Goal: Transaction & Acquisition: Subscribe to service/newsletter

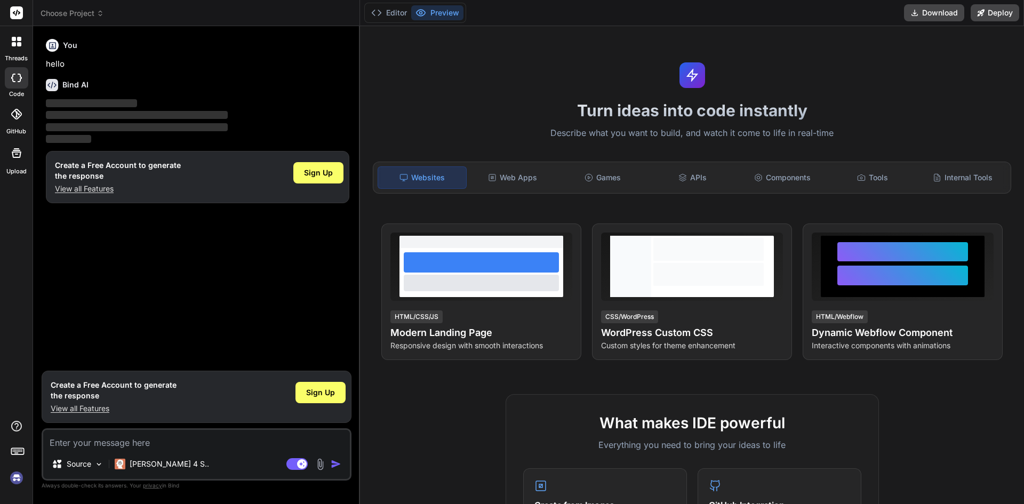
click at [19, 476] on img at bounding box center [16, 478] width 18 height 18
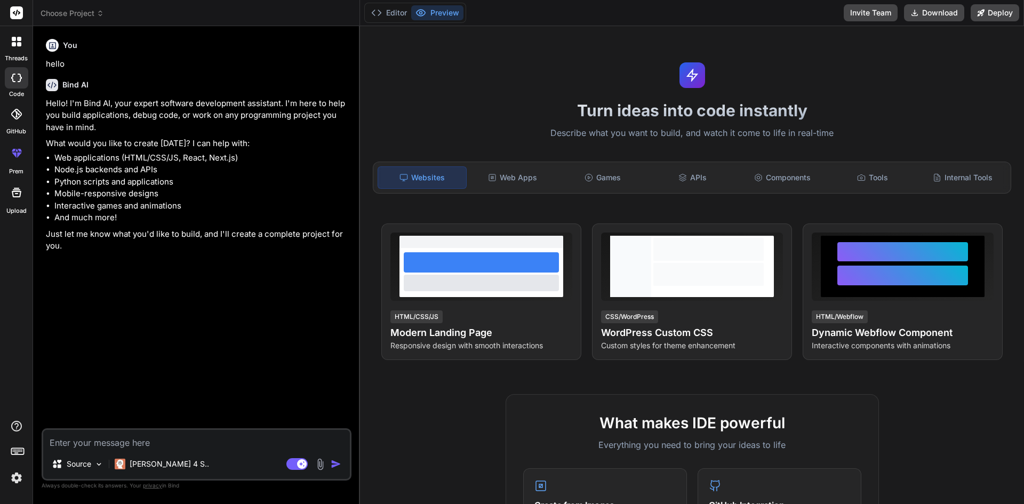
click at [12, 162] on div at bounding box center [17, 153] width 26 height 26
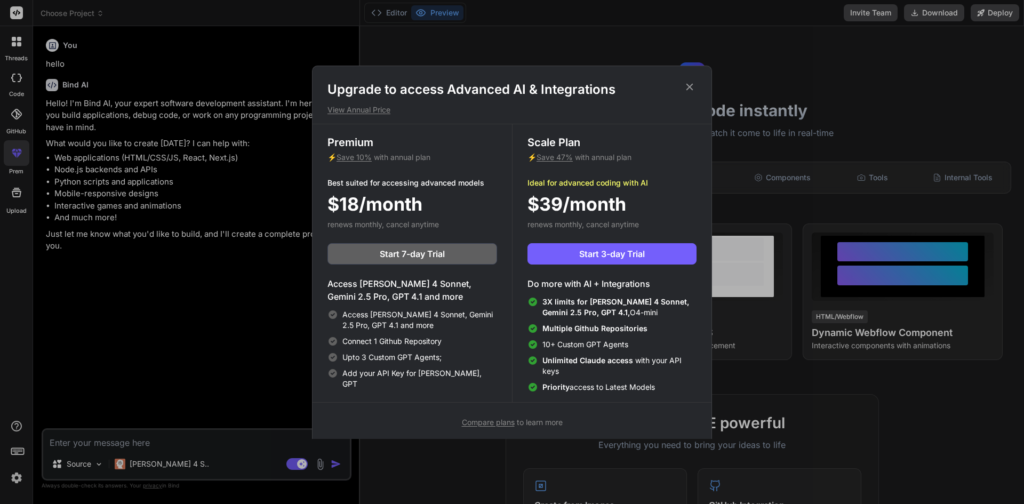
drag, startPoint x: 661, startPoint y: 251, endPoint x: 727, endPoint y: 113, distance: 153.9
click at [732, 134] on div "Upgrade to access Advanced AI & Integrations View Annual Price Premium ⚡ Save 1…" at bounding box center [512, 252] width 1024 height 504
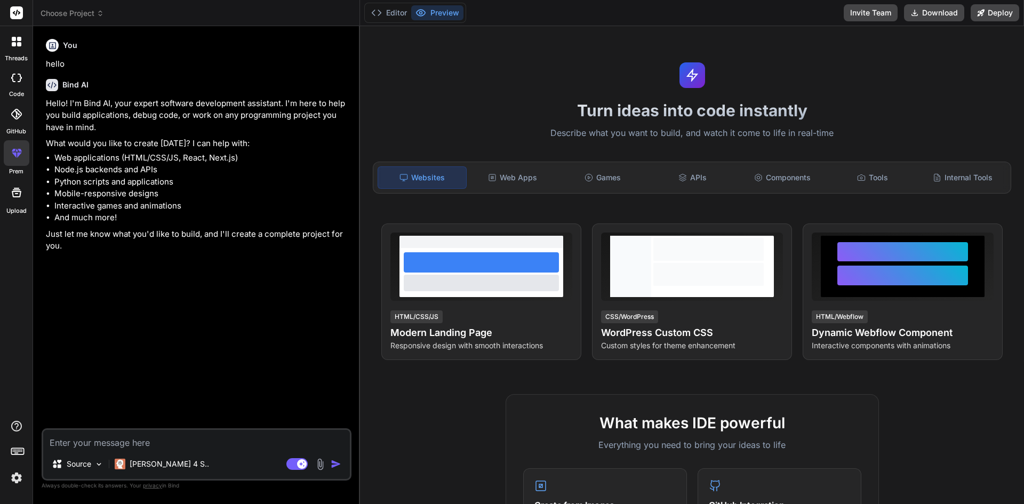
click at [12, 78] on icon at bounding box center [13, 78] width 4 height 9
type textarea "x"
click at [18, 120] on div at bounding box center [16, 113] width 23 height 23
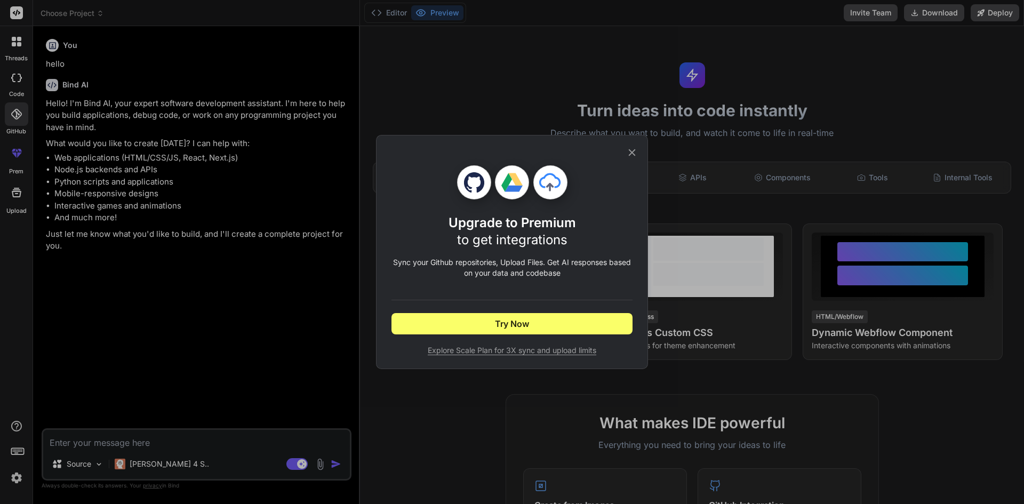
click at [629, 153] on icon at bounding box center [632, 153] width 12 height 12
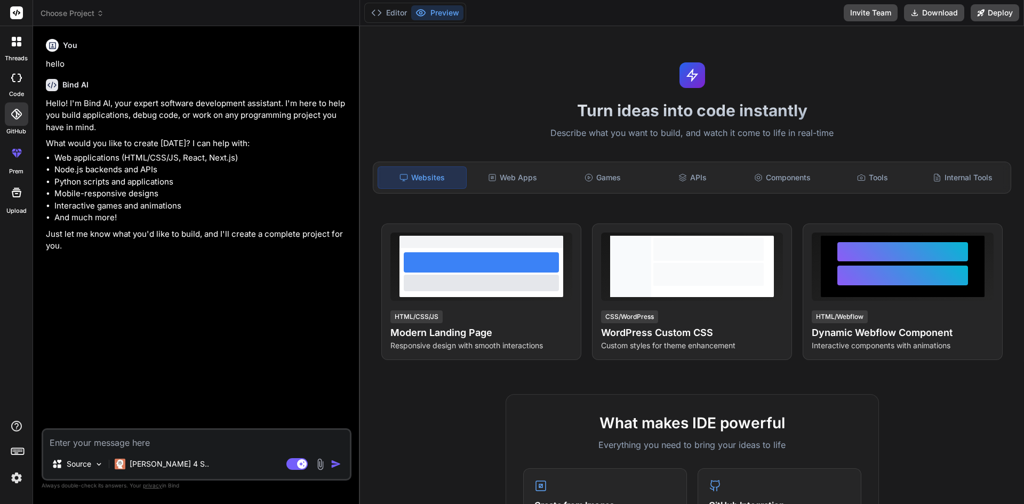
click at [21, 46] on div at bounding box center [16, 41] width 22 height 22
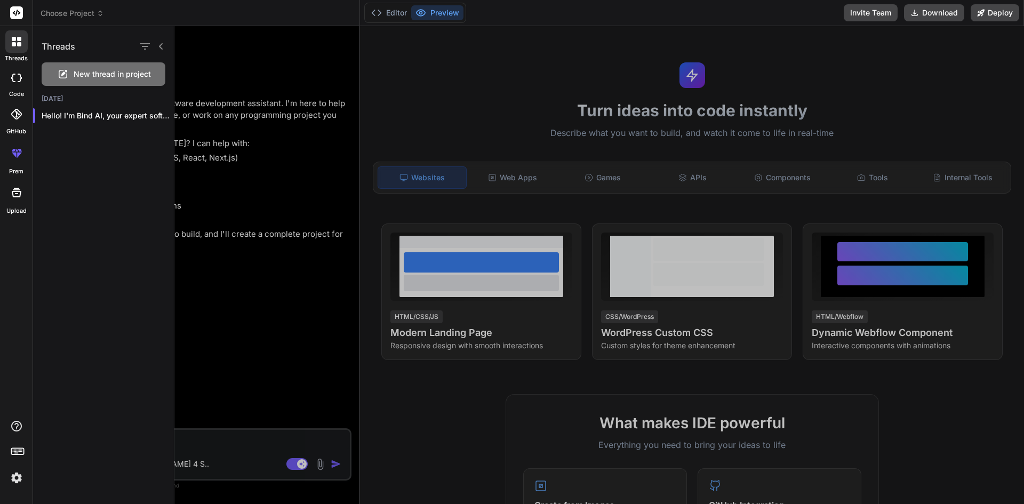
click at [21, 470] on img at bounding box center [16, 478] width 18 height 18
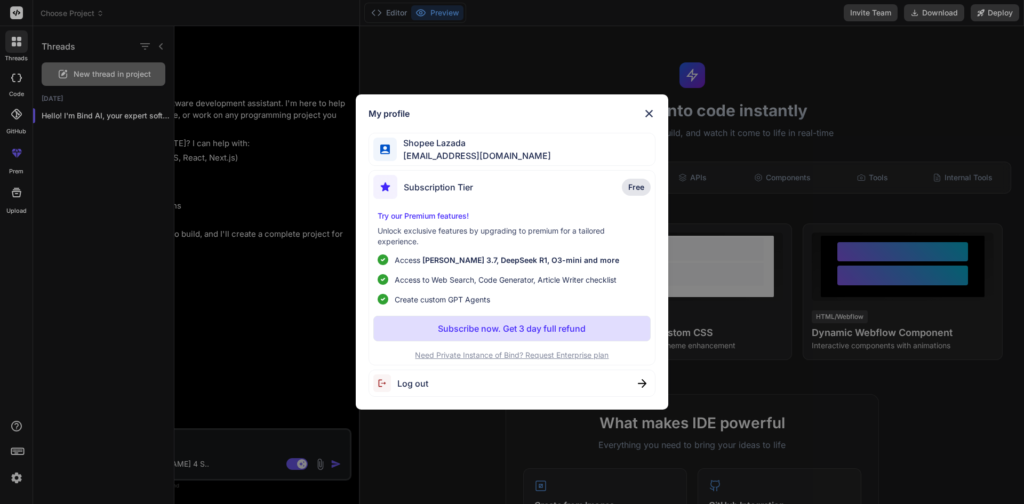
click at [647, 112] on img at bounding box center [649, 113] width 13 height 13
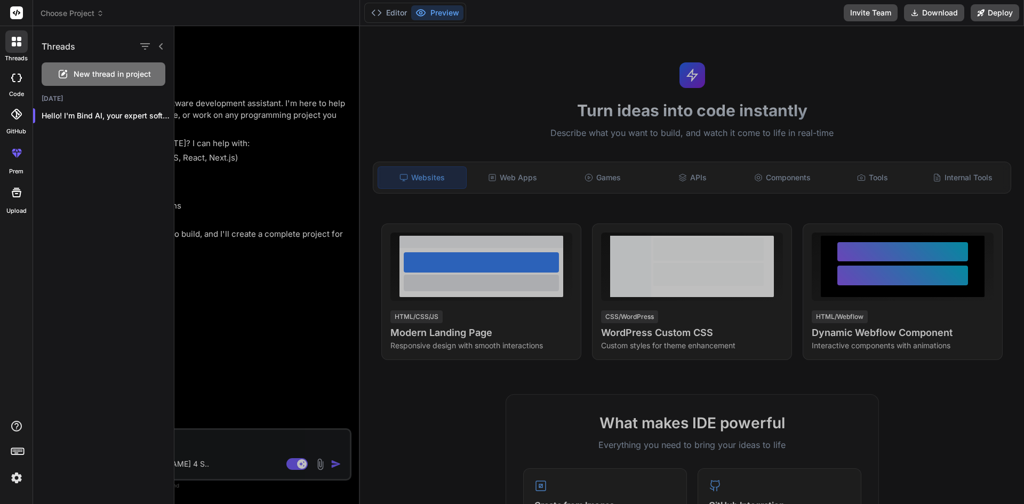
click at [521, 57] on div at bounding box center [599, 265] width 850 height 478
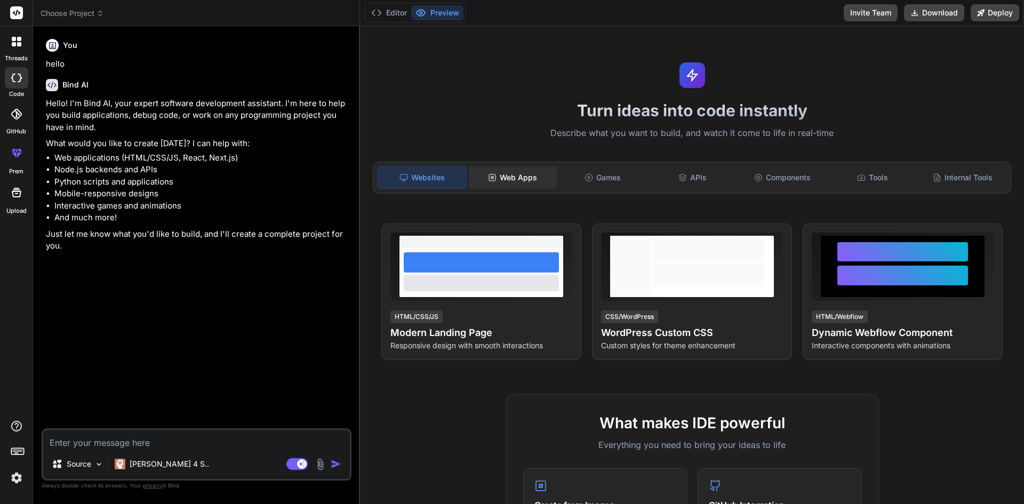
click at [492, 181] on rect at bounding box center [492, 177] width 6 height 6
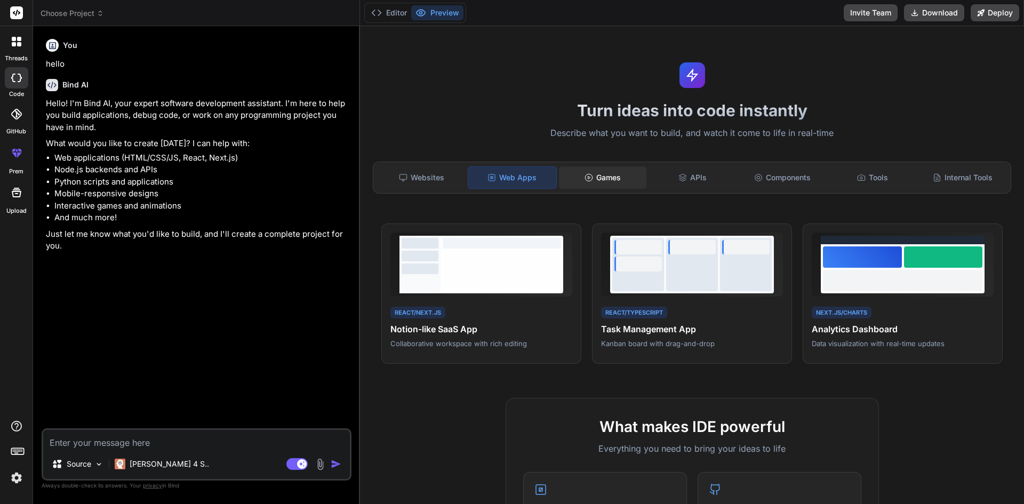
click at [595, 185] on div "Games" at bounding box center [603, 177] width 88 height 22
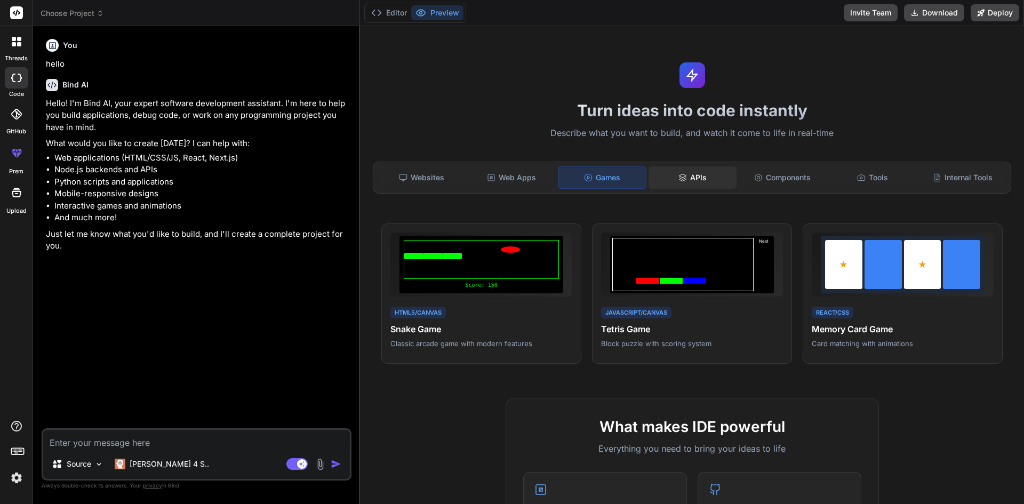
click at [687, 181] on div "APIs" at bounding box center [693, 177] width 88 height 22
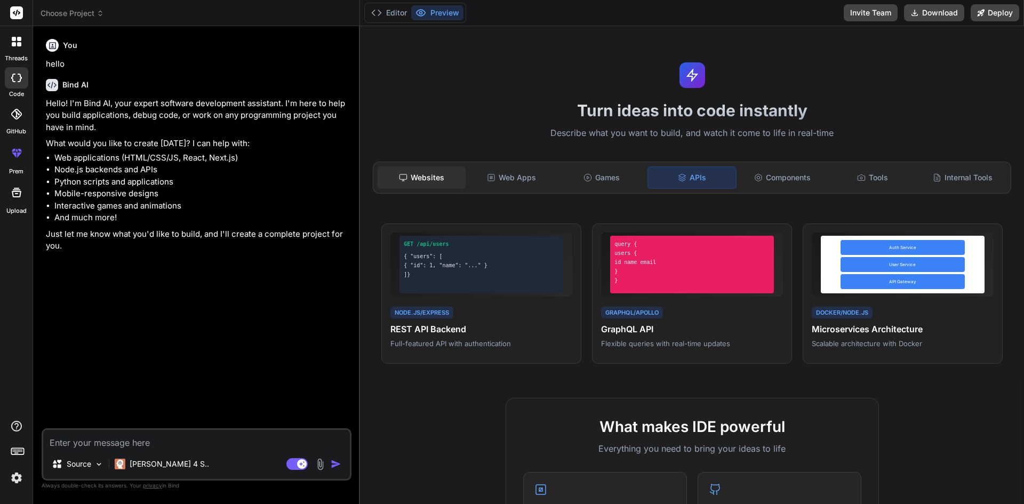
click at [423, 182] on div "Websites" at bounding box center [422, 177] width 88 height 22
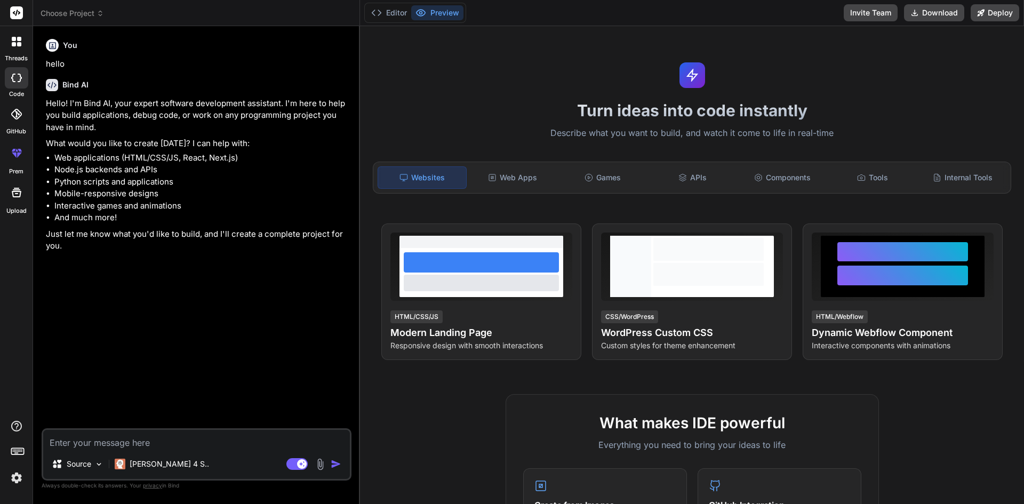
click at [498, 121] on div "Turn ideas into code instantly Describe what you want to build, and watch it co…" at bounding box center [692, 265] width 664 height 478
click at [16, 48] on div at bounding box center [16, 41] width 22 height 22
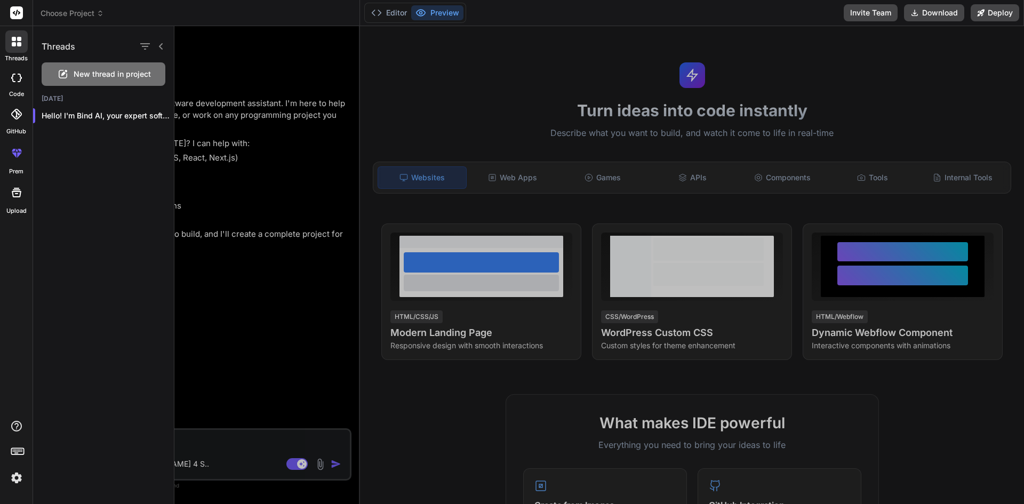
click at [232, 67] on div at bounding box center [599, 265] width 850 height 478
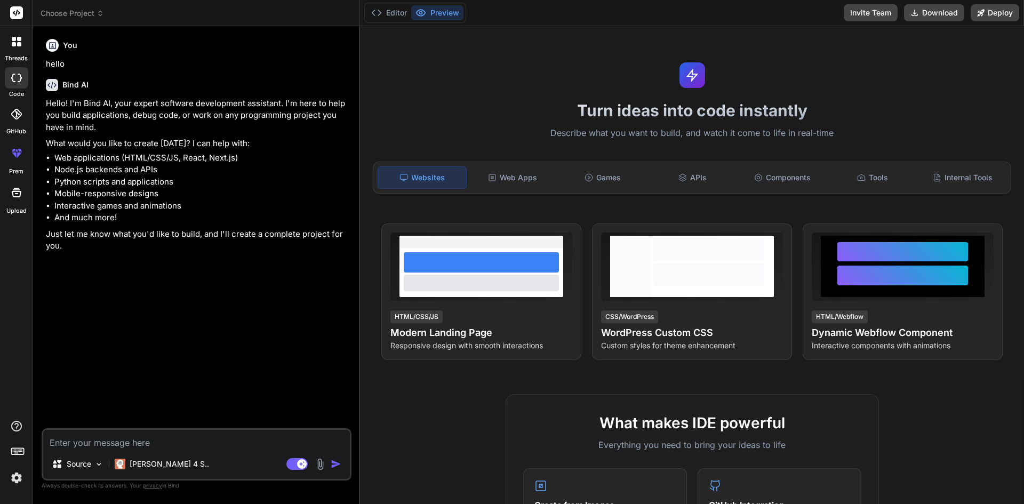
click at [22, 474] on img at bounding box center [16, 478] width 18 height 18
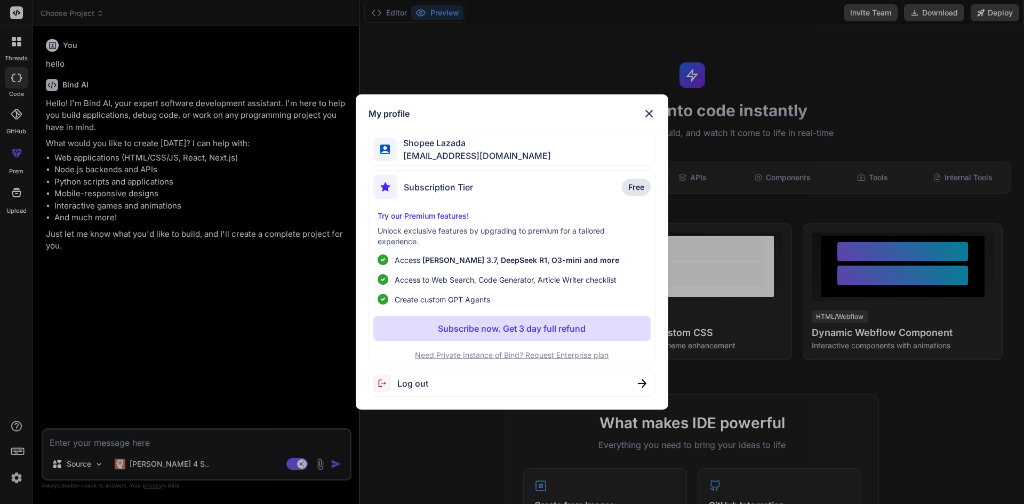
click at [581, 330] on p "Subscribe now. Get 3 day full refund" at bounding box center [512, 328] width 148 height 13
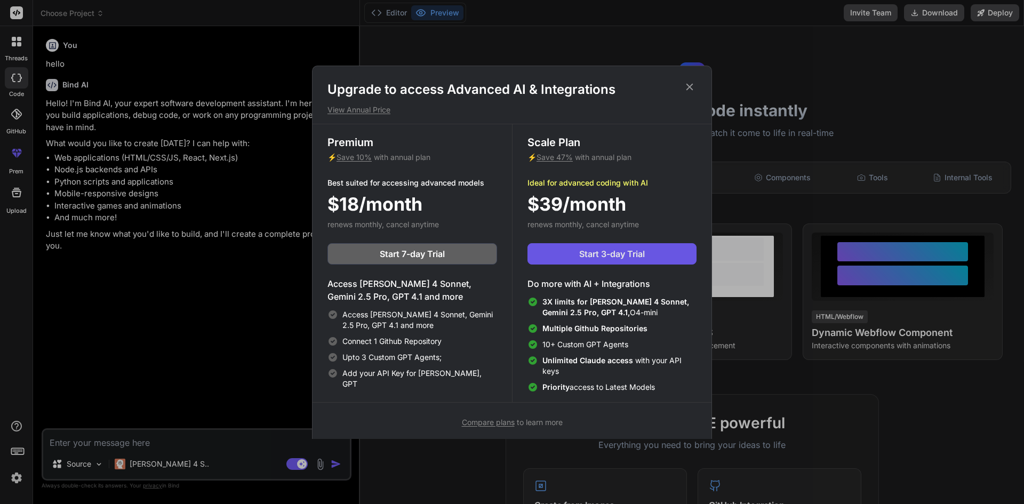
click at [590, 261] on button "Start 3-day Trial" at bounding box center [612, 253] width 169 height 21
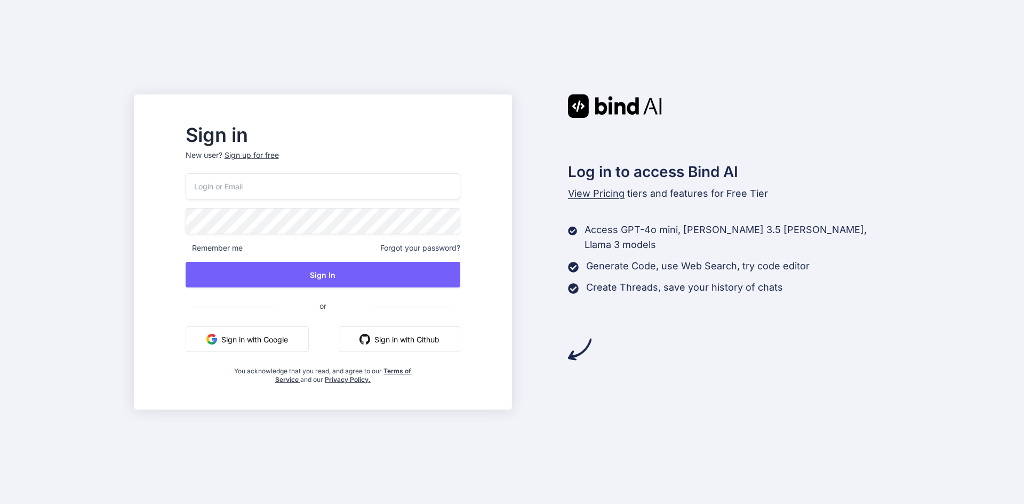
click at [290, 336] on button "Sign in with Google" at bounding box center [247, 340] width 123 height 26
click at [279, 152] on div "Sign up for free" at bounding box center [252, 155] width 54 height 11
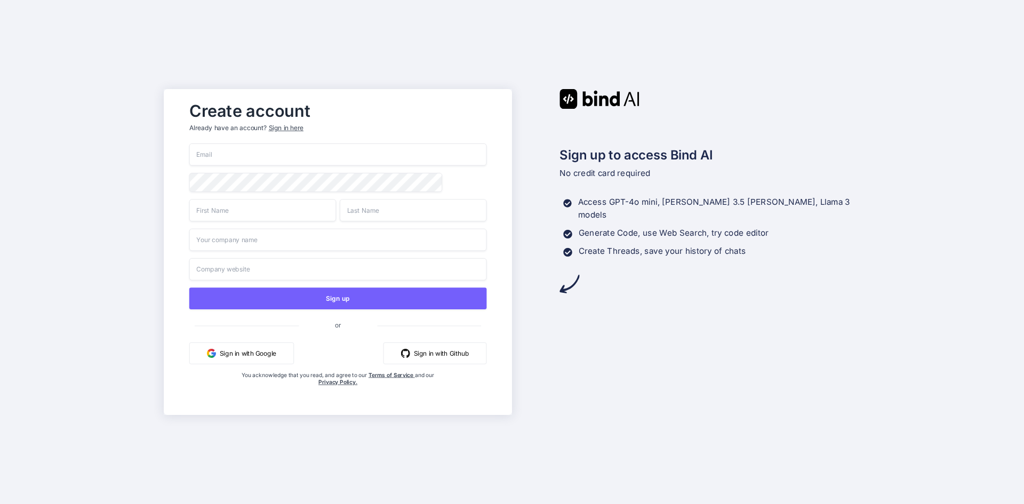
click at [317, 158] on input "email" at bounding box center [338, 155] width 298 height 22
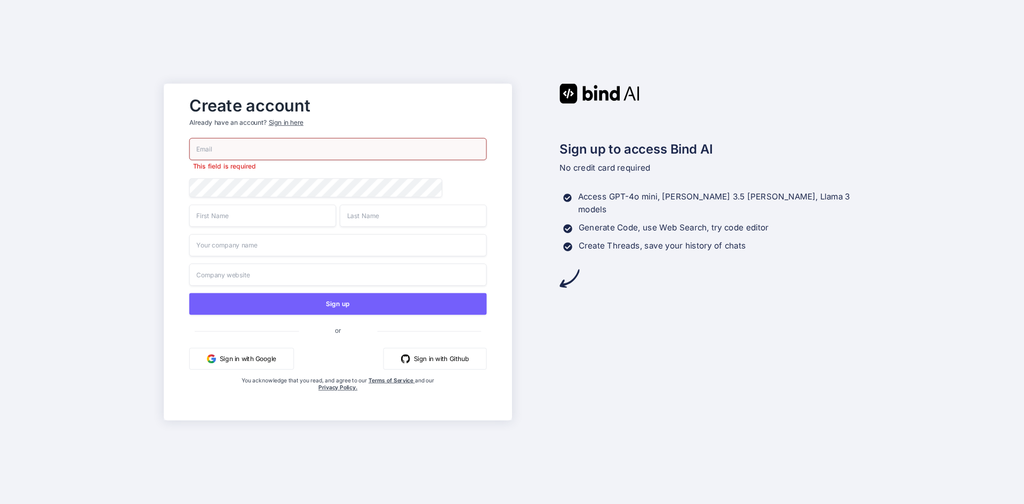
paste input "[EMAIL_ADDRESS][DOMAIN_NAME]"
type input "[EMAIL_ADDRESS][DOMAIN_NAME]"
click at [271, 198] on div "bank091048817622@gmail.com This field is required Sign up or Sign in with Googl…" at bounding box center [338, 275] width 298 height 275
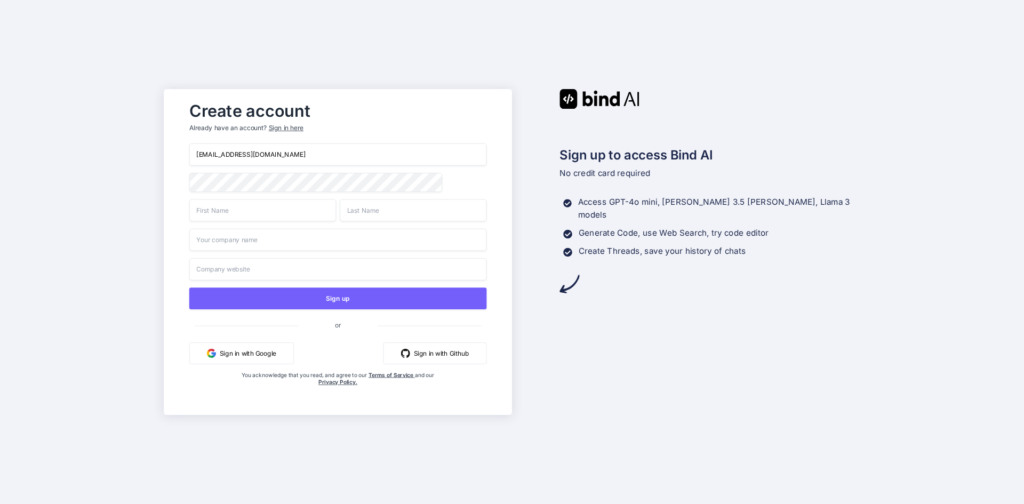
click at [289, 206] on input "text" at bounding box center [262, 210] width 147 height 22
click at [201, 209] on input "lAZADA" at bounding box center [262, 210] width 147 height 22
click at [198, 209] on input "lAZADA" at bounding box center [262, 210] width 147 height 22
type input "LAZADA"
click at [388, 217] on input "text" at bounding box center [413, 210] width 147 height 22
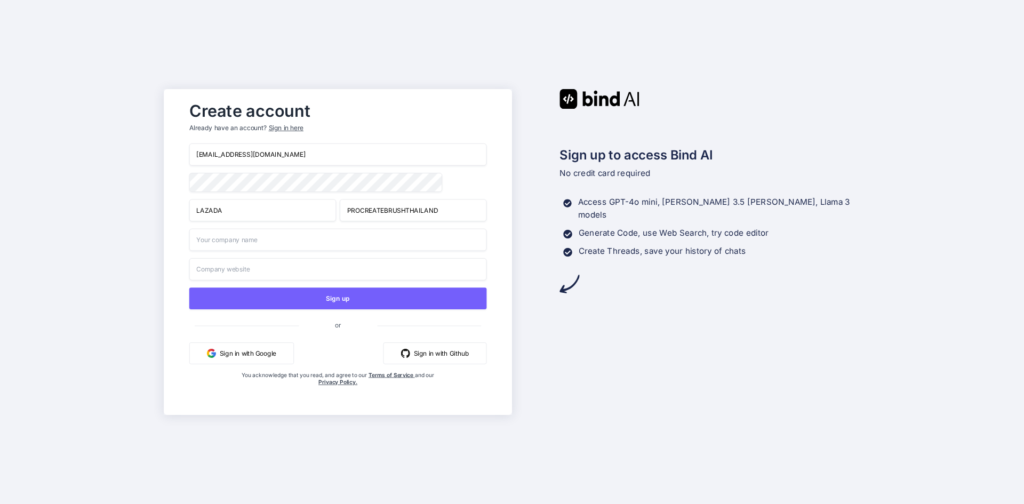
type input "PROCREATEBRUSHTHAILAND"
click at [291, 248] on input "text" at bounding box center [338, 240] width 298 height 22
click at [359, 218] on input "PROCREATEBRUSHTHAILAND" at bounding box center [413, 210] width 147 height 22
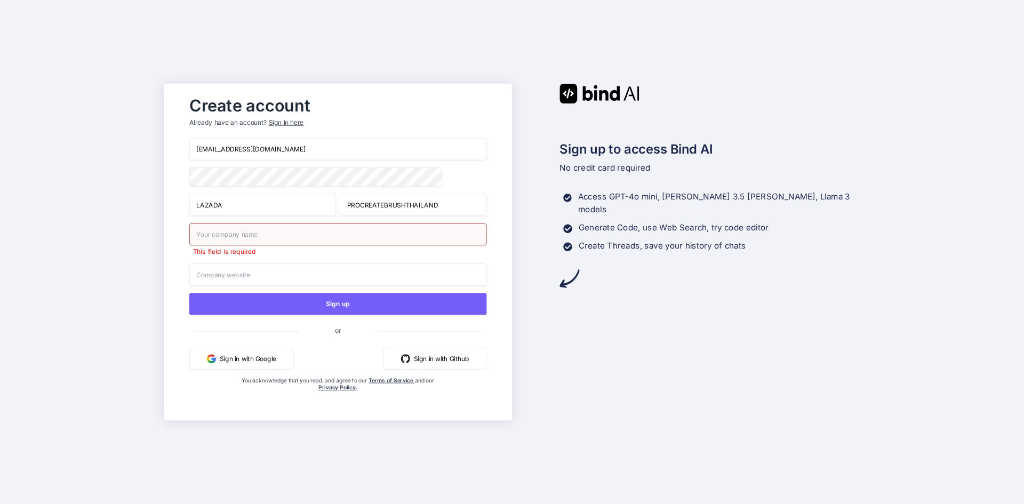
click at [277, 206] on input "LAZADA" at bounding box center [262, 205] width 147 height 22
click at [408, 197] on input "PROCREATEBRUSHTHAILAND" at bounding box center [413, 205] width 147 height 22
click at [349, 232] on input "text" at bounding box center [338, 234] width 298 height 22
paste input "LAZADA"
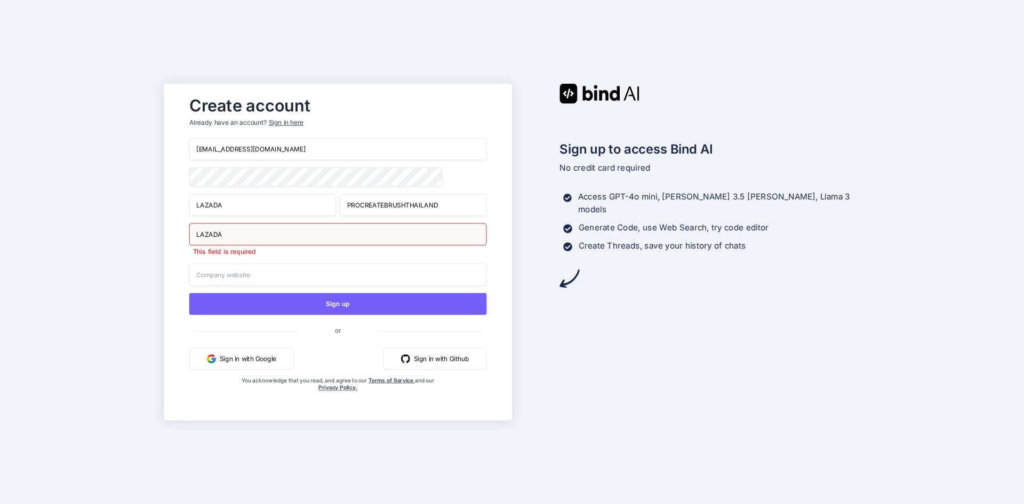
click at [406, 206] on input "PROCREATEBRUSHTHAILAND" at bounding box center [413, 205] width 147 height 22
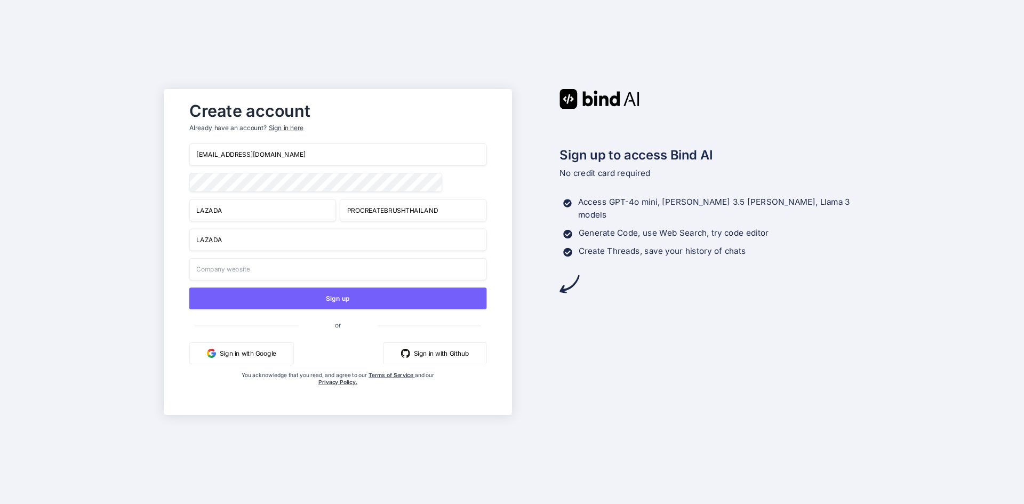
click at [406, 206] on input "PROCREATEBRUSHTHAILAND" at bounding box center [413, 210] width 147 height 22
click at [351, 237] on input "LAZADA" at bounding box center [338, 240] width 298 height 22
paste input "PROCREATEBRUSHTHAILAND"
type input "LAZADAPROCREATEBRUSHTHAILAND"
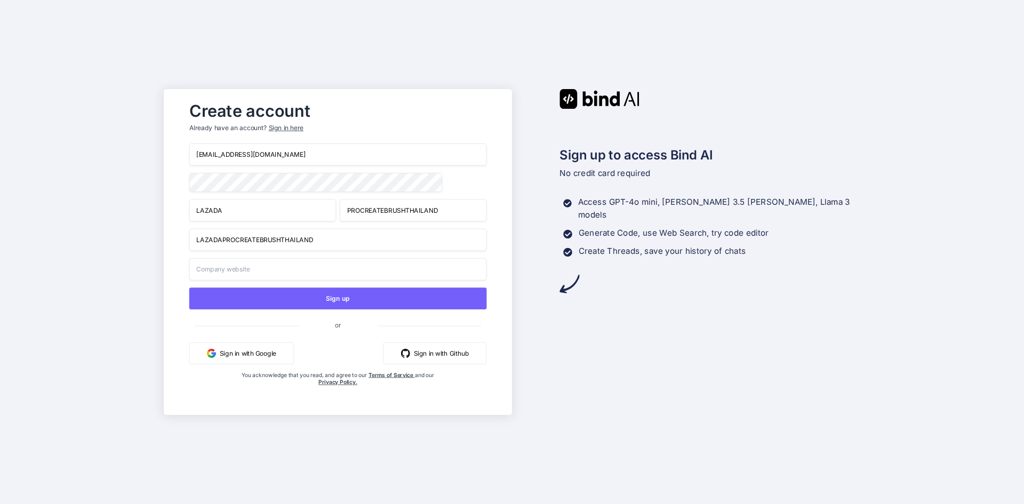
click at [553, 263] on div "Sign up to access Bind AI No credit card required Access GPT-4o mini, Claude 3.…" at bounding box center [686, 191] width 348 height 205
click at [372, 270] on input "text" at bounding box center [338, 269] width 298 height 22
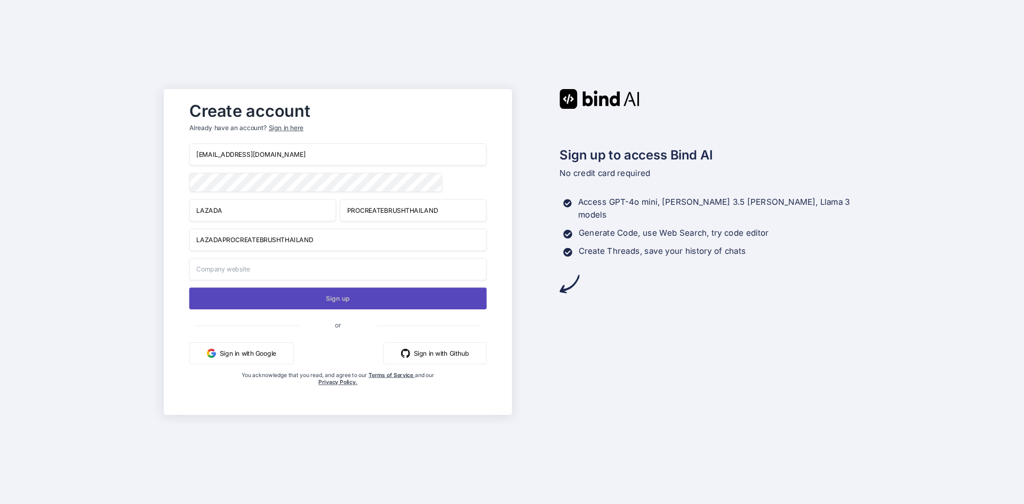
paste input "https://s.lazada.co.th/s.zu8Id"
type input "https://s.lazada.co.th/s.zu8Id"
click at [357, 300] on button "Sign up" at bounding box center [338, 299] width 298 height 22
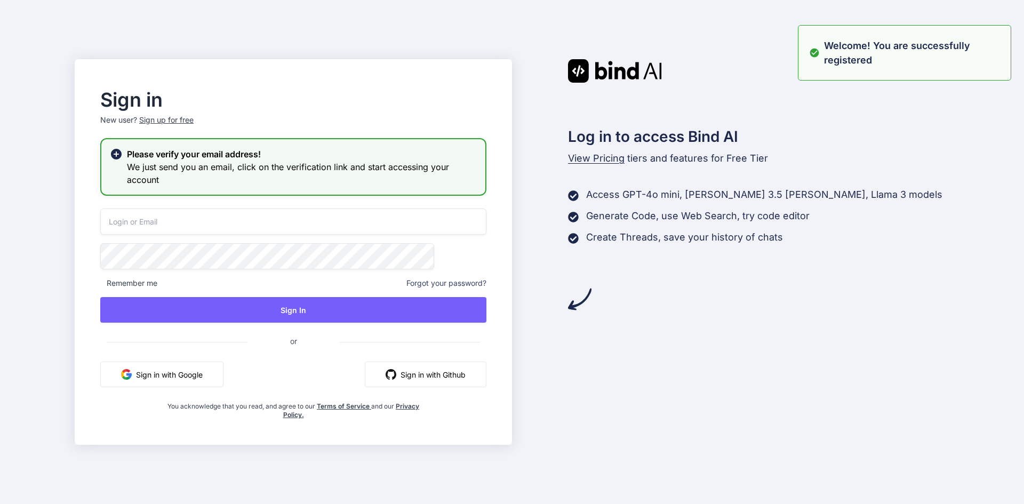
drag, startPoint x: 292, startPoint y: 225, endPoint x: 297, endPoint y: 216, distance: 9.8
click at [292, 225] on input "email" at bounding box center [293, 222] width 386 height 26
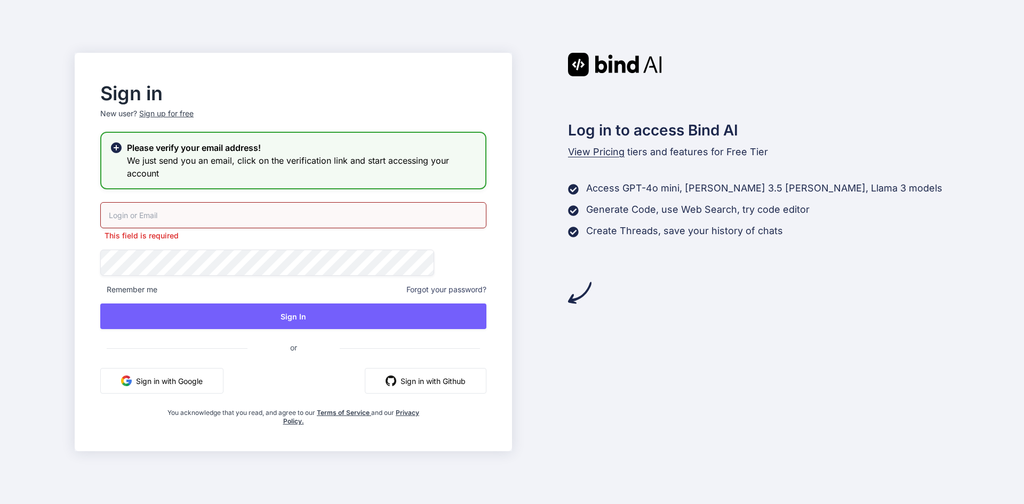
click at [260, 218] on input "email" at bounding box center [293, 215] width 386 height 26
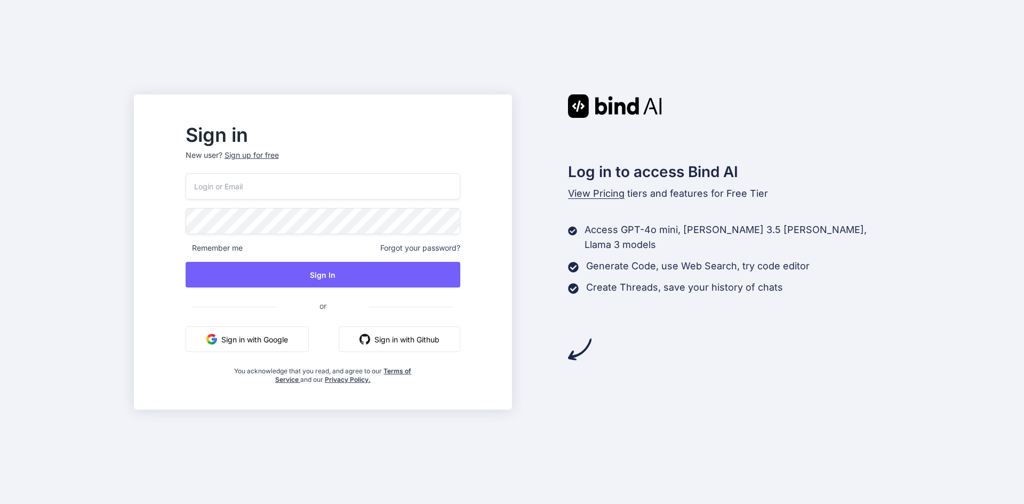
drag, startPoint x: 304, startPoint y: 177, endPoint x: 308, endPoint y: 186, distance: 10.0
click at [304, 177] on input "email" at bounding box center [323, 186] width 275 height 26
paste input "https://s.lazada.co.th/s.zu8Id"
click at [321, 189] on input "https://s.lazada.co.th/s.zu8Id" at bounding box center [323, 186] width 275 height 26
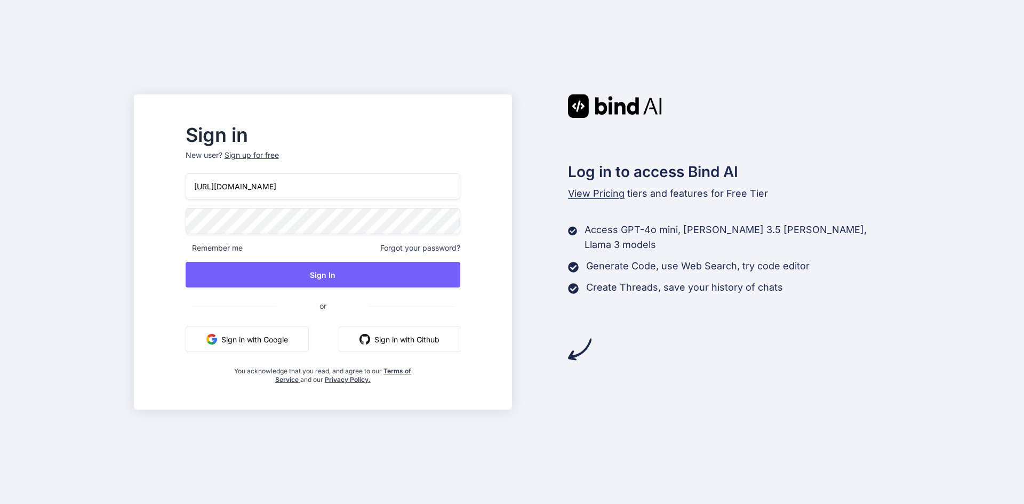
click at [321, 189] on input "https://s.lazada.co.th/s.zu8Id" at bounding box center [323, 186] width 275 height 26
type input "B"
type input "v"
type input "[EMAIL_ADDRESS][DOMAIN_NAME]"
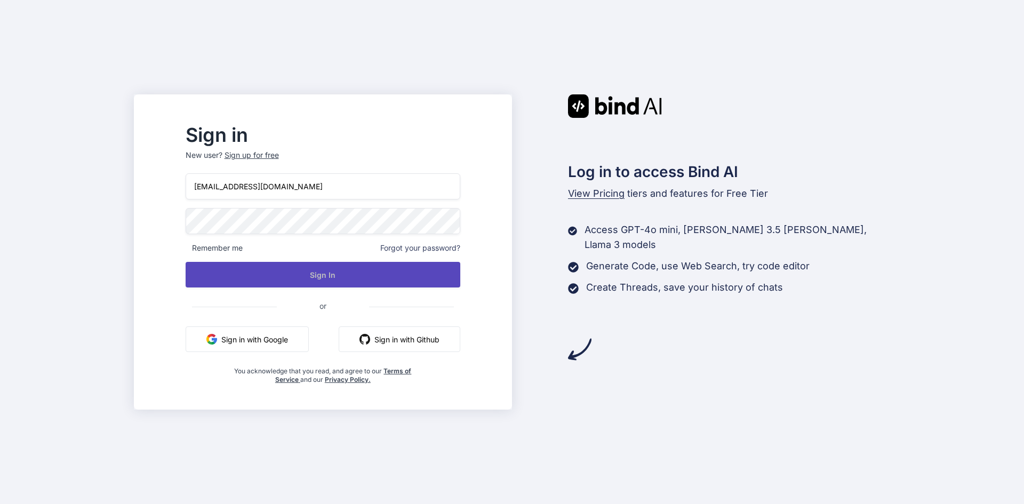
click at [308, 264] on button "Sign In" at bounding box center [323, 275] width 275 height 26
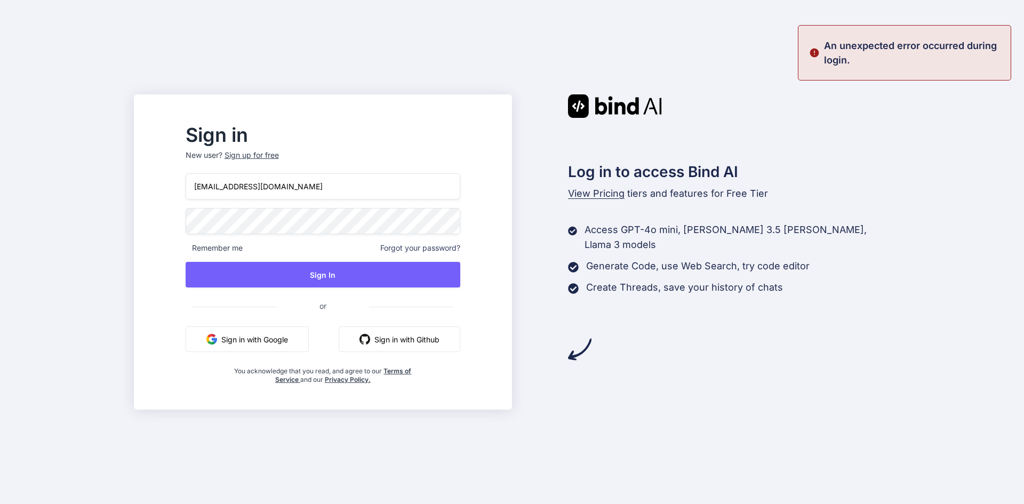
click at [309, 329] on button "Sign in with Google" at bounding box center [247, 340] width 123 height 26
click at [309, 333] on button "Sign in with Google" at bounding box center [247, 340] width 123 height 26
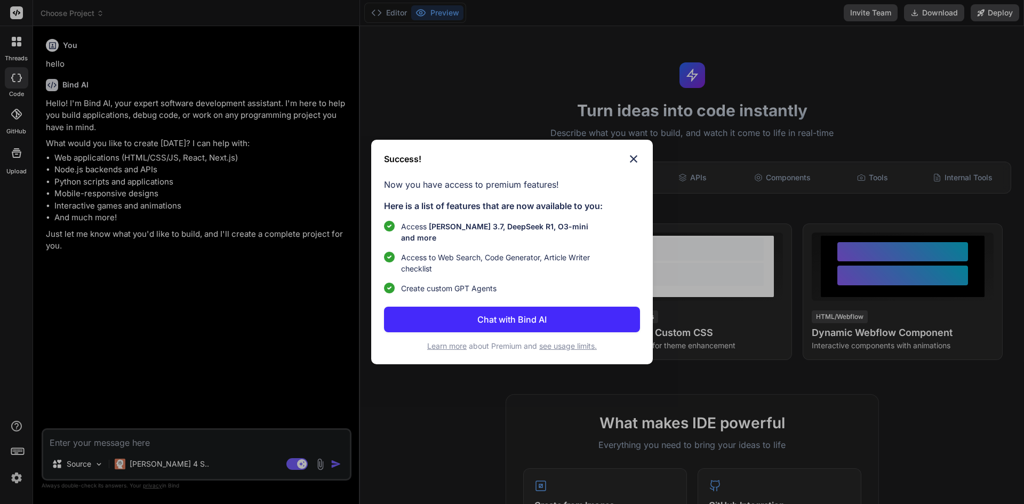
type textarea "x"
click at [536, 307] on button "Chat with Bind AI" at bounding box center [512, 320] width 256 height 26
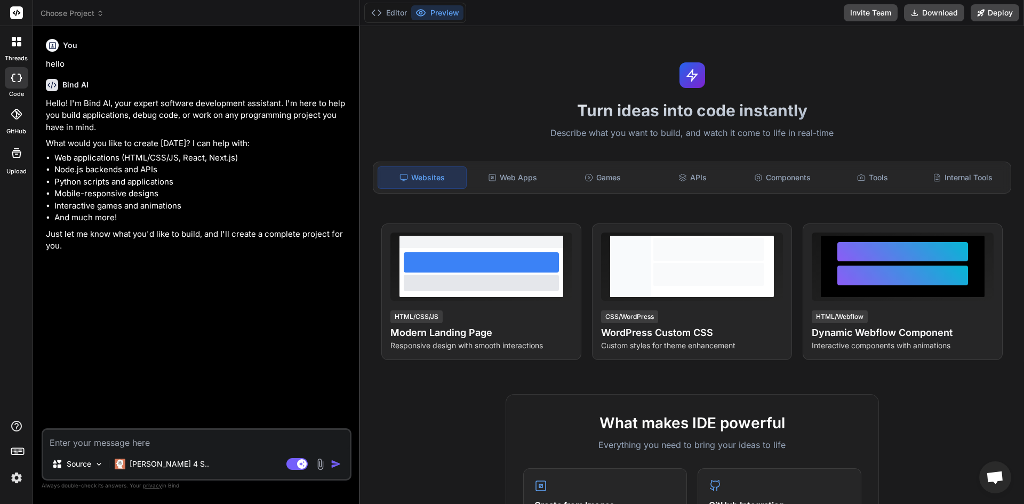
click at [159, 442] on textarea at bounding box center [196, 439] width 307 height 19
type textarea "1"
type textarea "x"
type textarea "10"
type textarea "x"
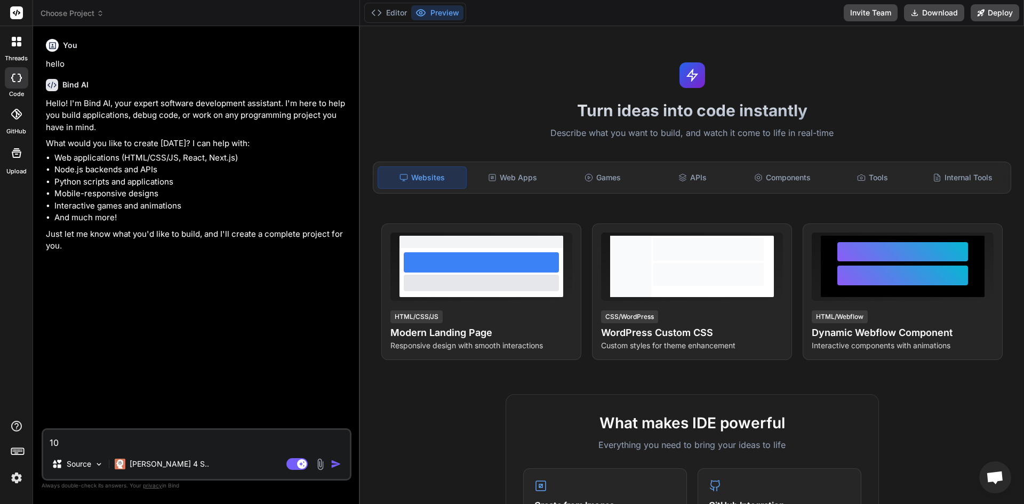
type textarea "100"
type textarea "x"
type textarea "1000"
type textarea "x"
type textarea "1000"
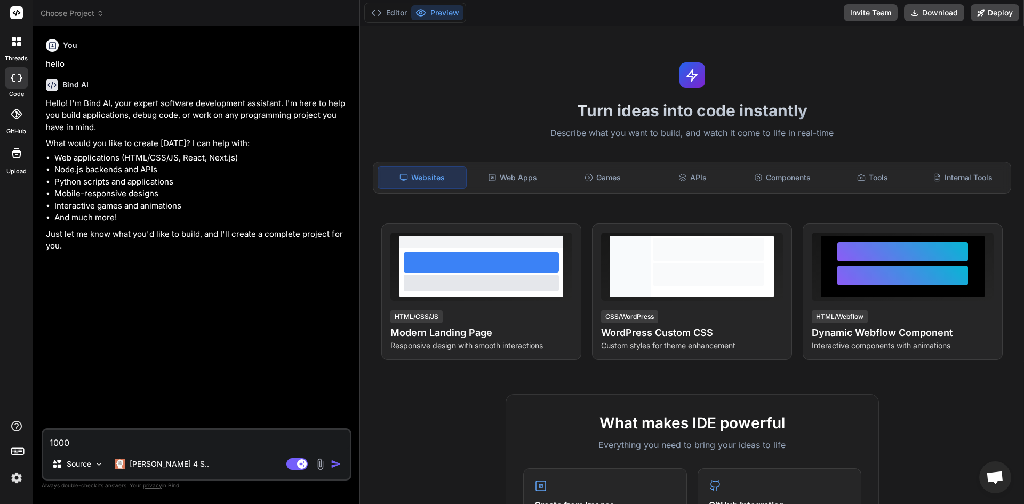
type textarea "x"
type textarea "1000 v"
type textarea "x"
type textarea "1000 va"
type textarea "x"
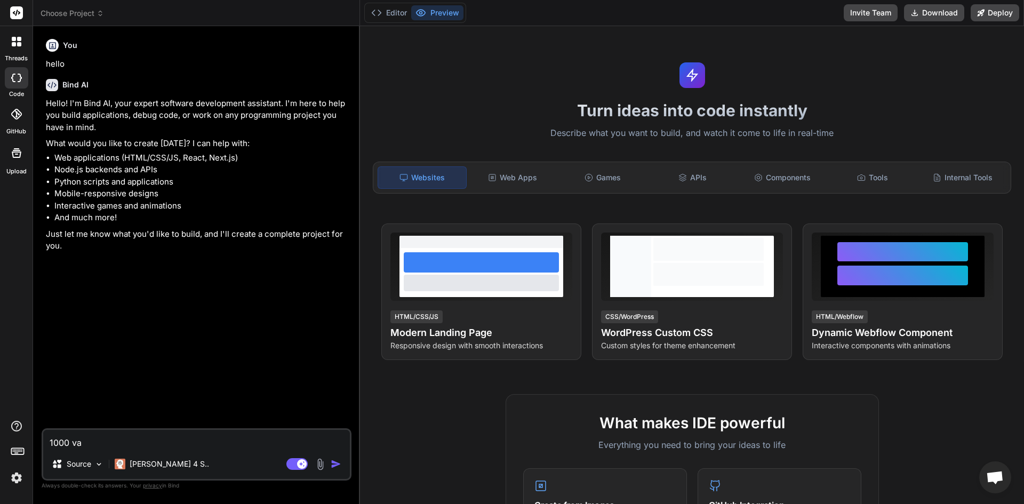
type textarea "1000 vao"
type textarea "x"
type textarea "1000 va"
type textarea "x"
type textarea "1000 v"
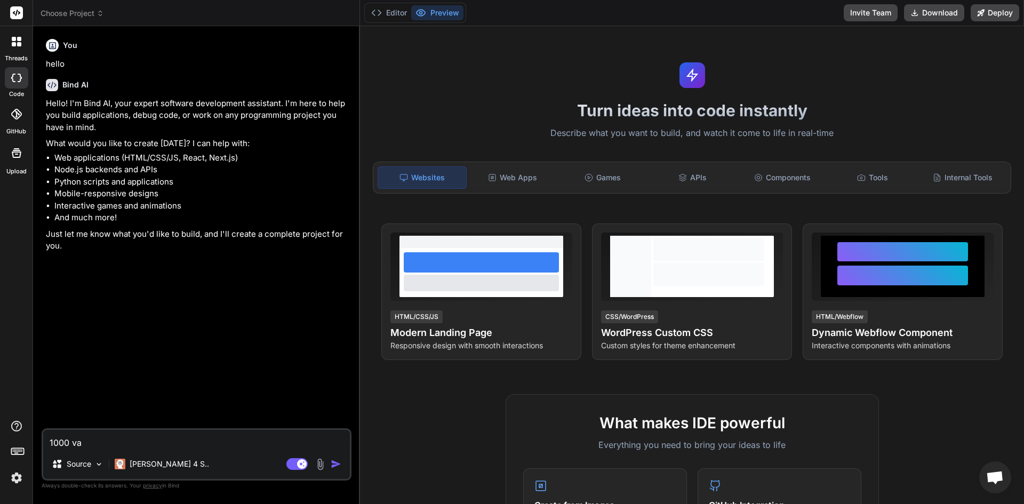
type textarea "x"
type textarea "1000 vo"
type textarea "x"
type textarea "1000 voc"
type textarea "x"
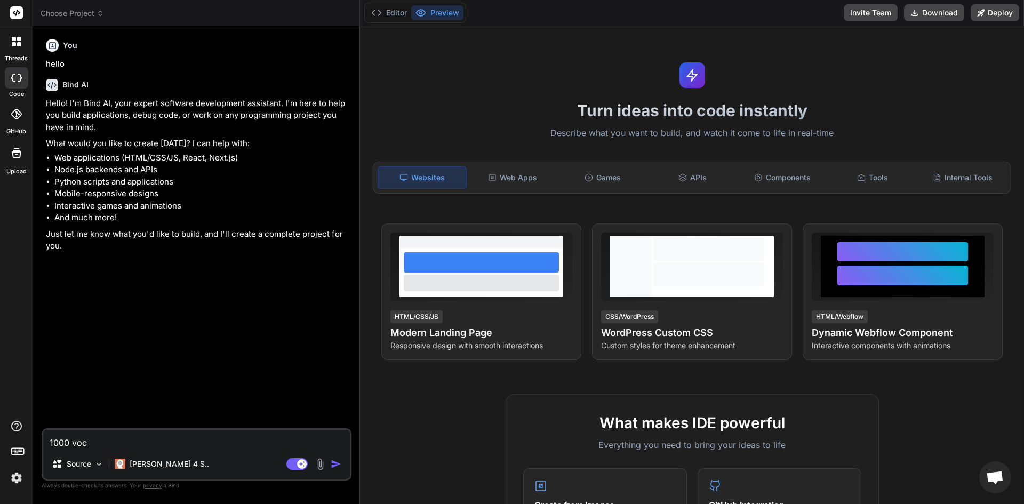
type textarea "1000 voca"
type textarea "x"
type textarea "1000 vocab"
type textarea "x"
type textarea "1000 vocabu"
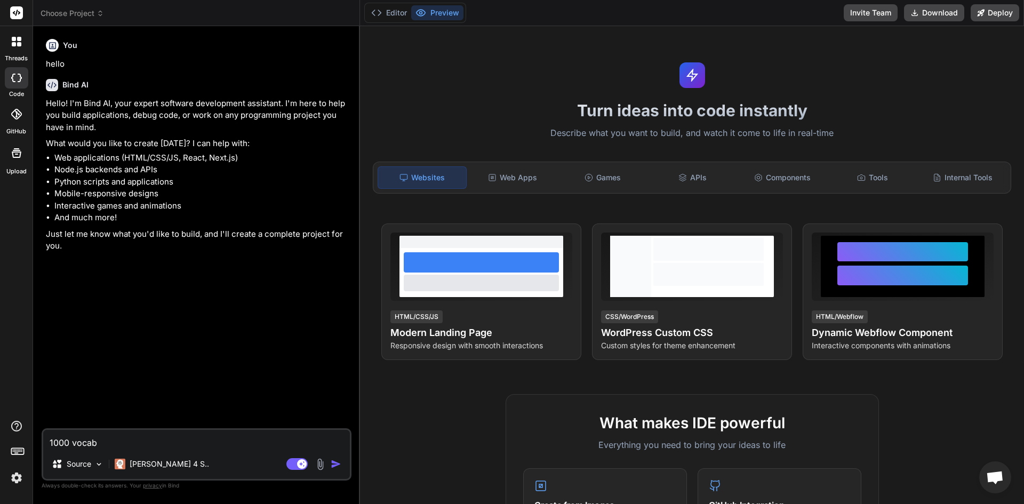
type textarea "x"
type textarea "1000 vocabul"
type textarea "x"
type textarea "1000 vocabula"
type textarea "x"
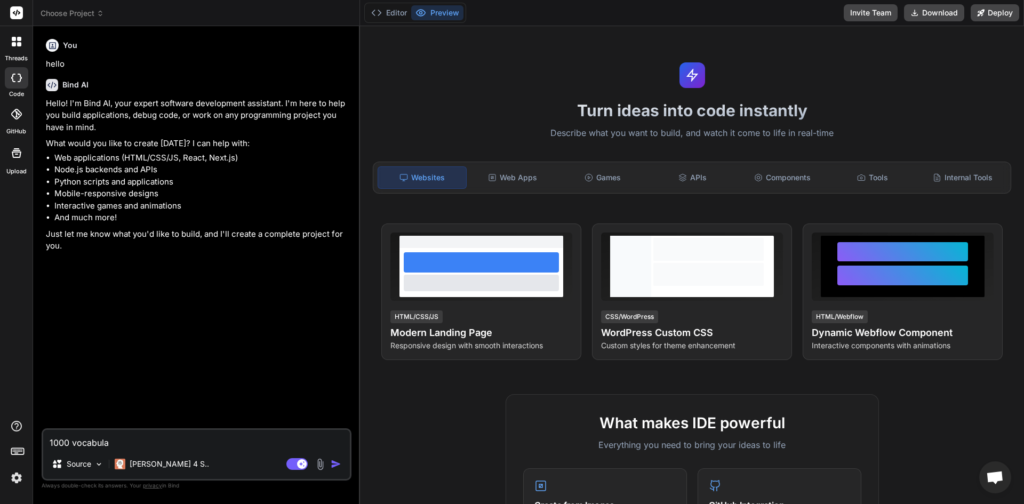
type textarea "1000 vocabular"
type textarea "x"
type textarea "1000 vocabulary"
type textarea "x"
type textarea "1000 vocabulary"
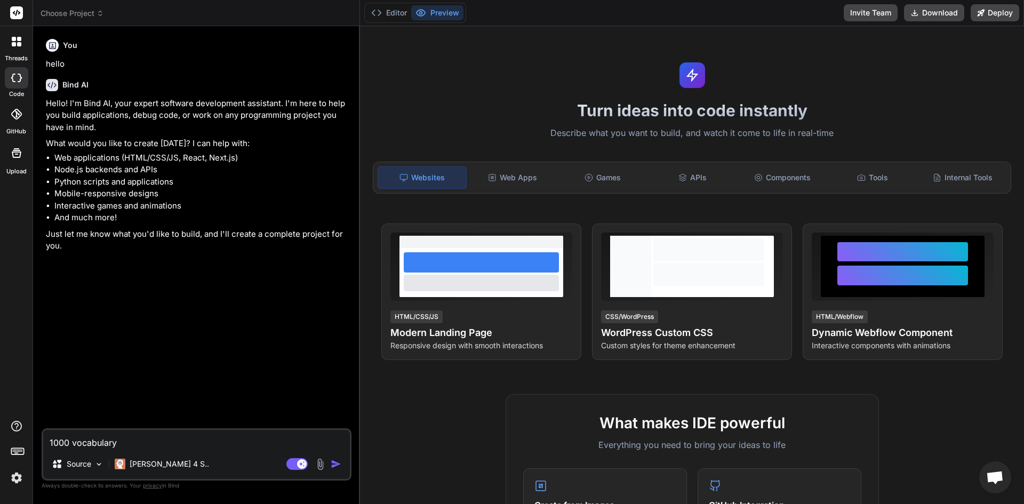
type textarea "x"
type textarea "1000 vocabulary แ"
type textarea "x"
type textarea "1000 vocabulary แป"
type textarea "x"
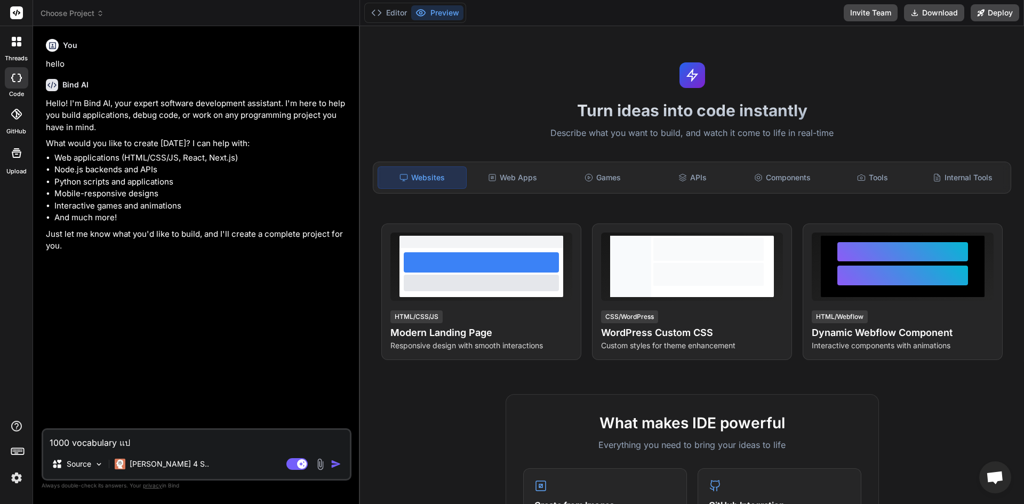
type textarea "1000 vocabulary แปล"
type textarea "x"
type textarea "1000 vocabulary แปลไ"
type textarea "x"
type textarea "1000 vocabulary แปลไท"
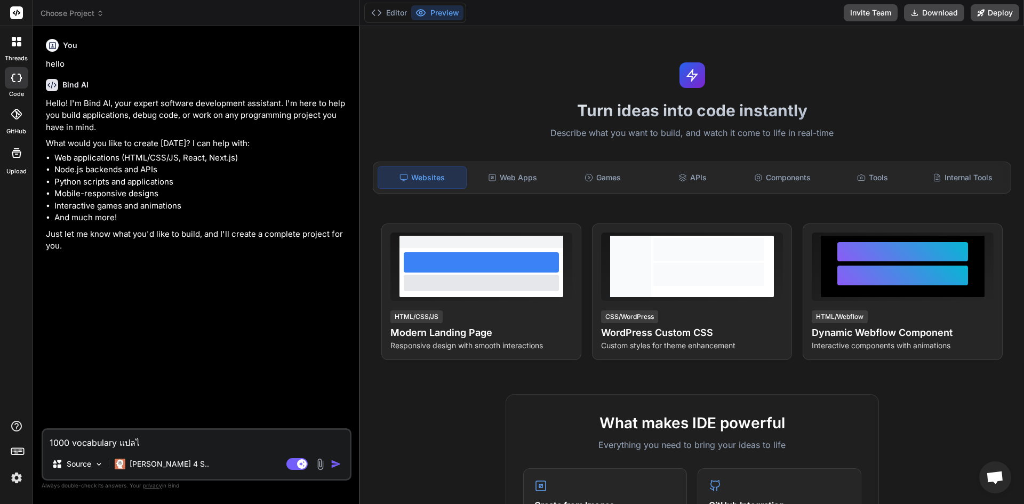
type textarea "x"
type textarea "1000 vocabulary แปลไทื"
type textarea "x"
type textarea "1000 vocabulary แปลไทืย"
type textarea "x"
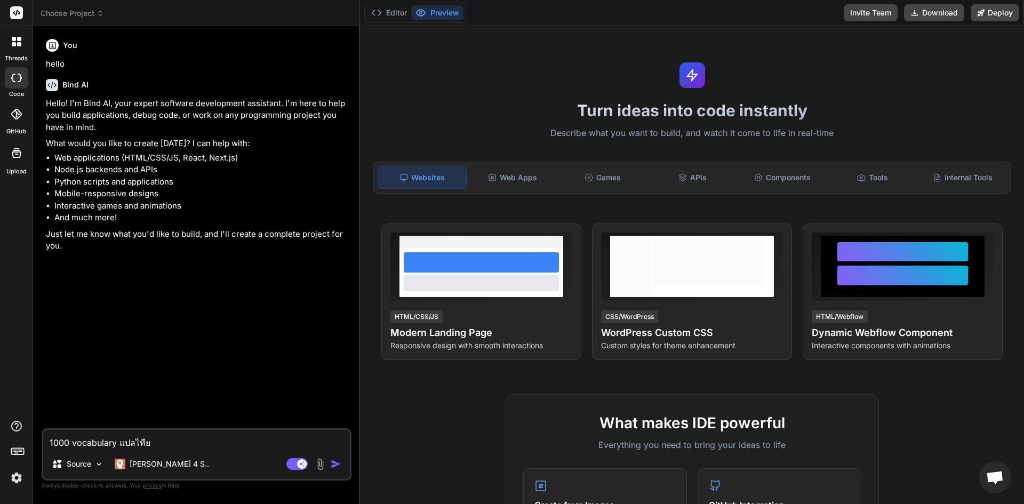
type textarea "1000 vocabulary แปลไทื"
type textarea "x"
type textarea "1000 vocabulary แปลไท"
type textarea "x"
type textarea "1000 vocabulary แปลไทย"
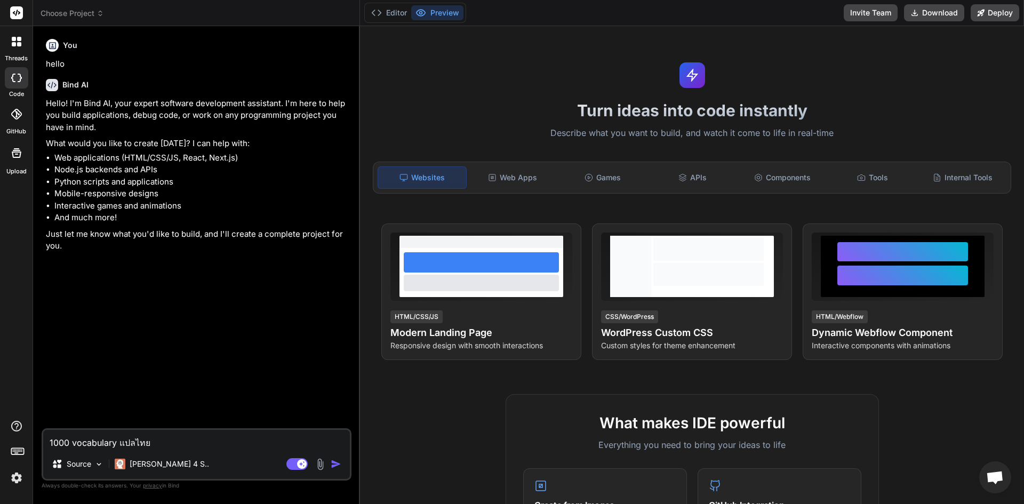
type textarea "x"
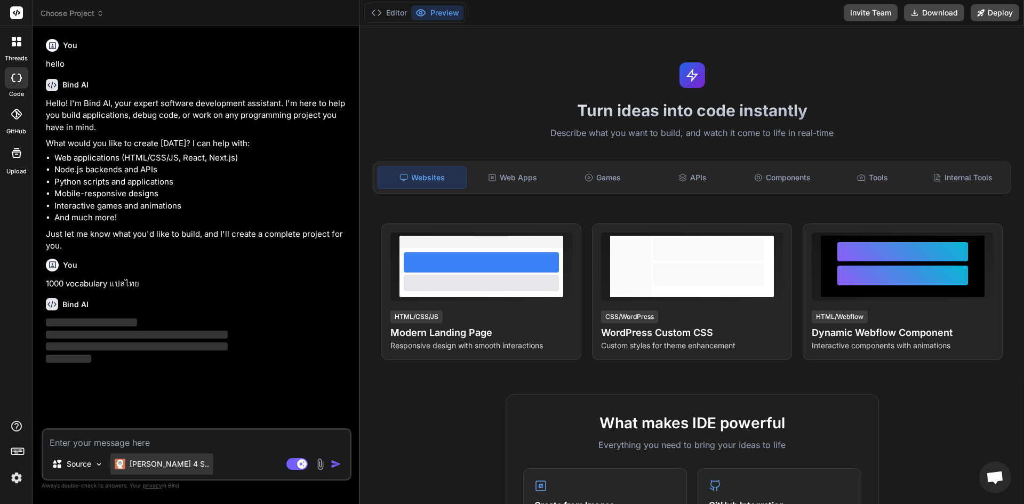
click at [170, 456] on div "[PERSON_NAME] 4 S.." at bounding box center [161, 464] width 103 height 21
click at [169, 467] on p "[PERSON_NAME] 4 S.." at bounding box center [170, 464] width 80 height 11
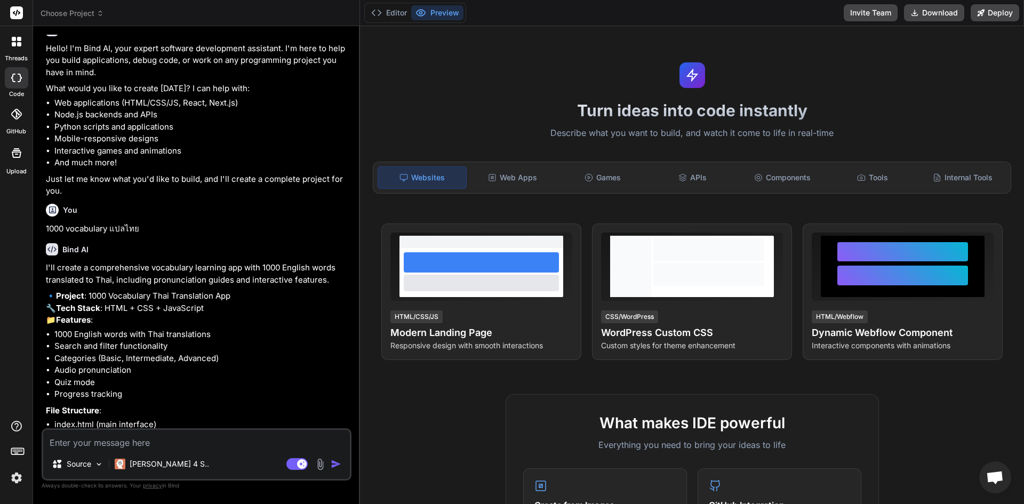
scroll to position [148, 0]
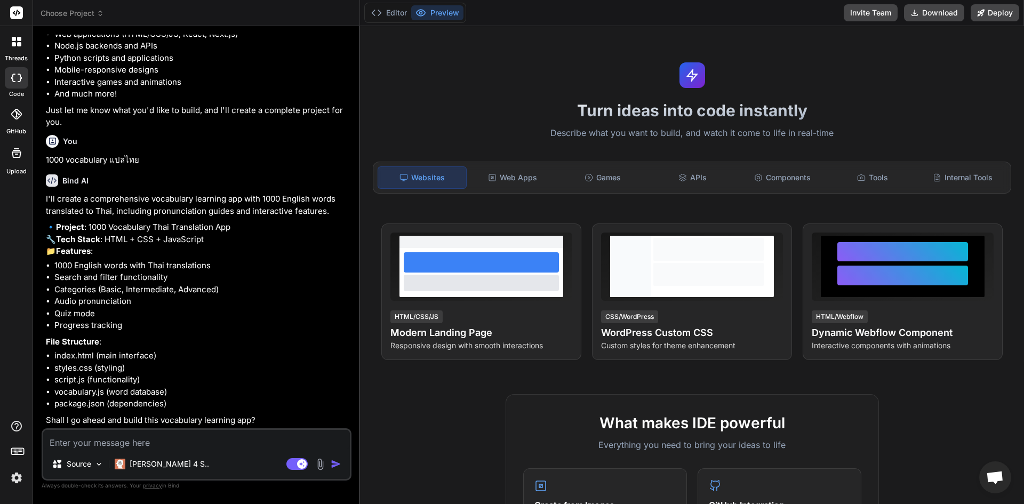
type textarea "x"
click at [197, 436] on textarea at bounding box center [196, 439] width 307 height 19
type textarea "น"
type textarea "x"
type textarea "นา"
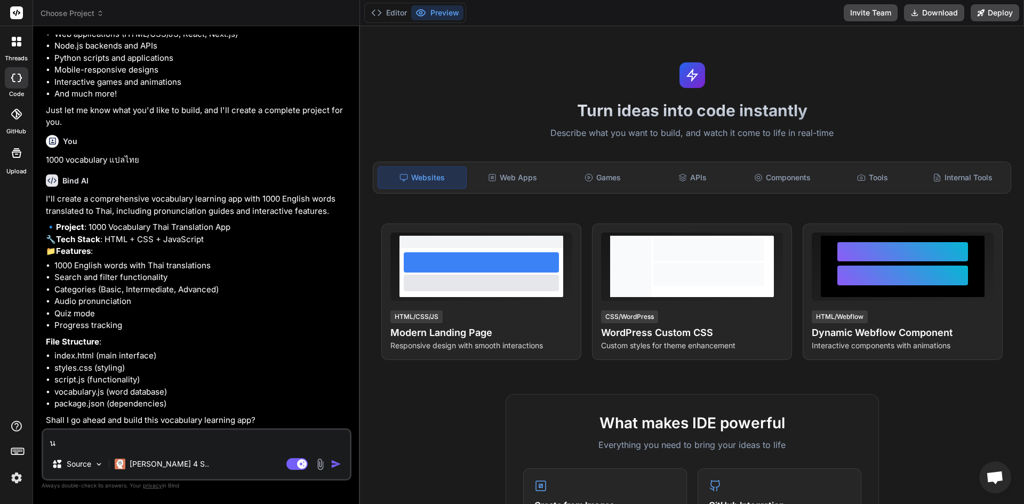
type textarea "x"
type textarea "น"
type textarea "x"
type textarea "o"
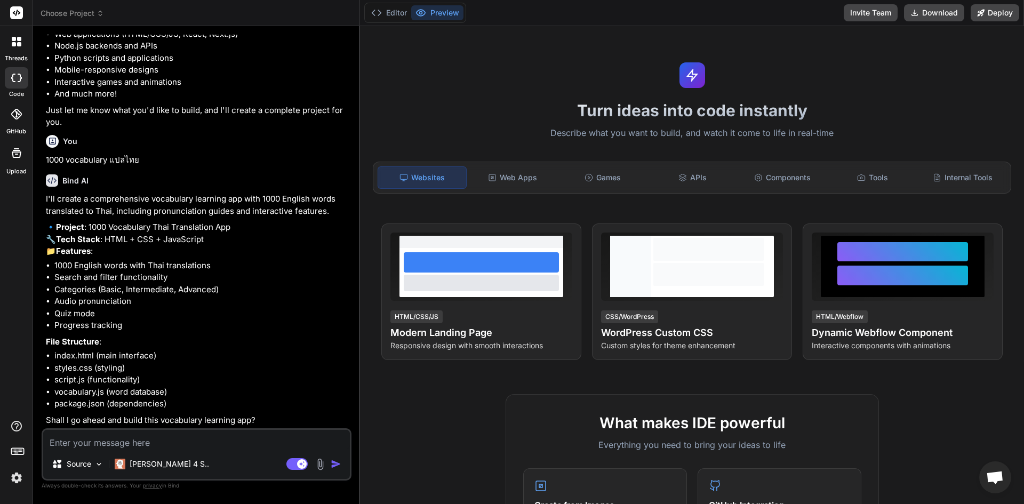
type textarea "x"
type textarea "ok"
type textarea "x"
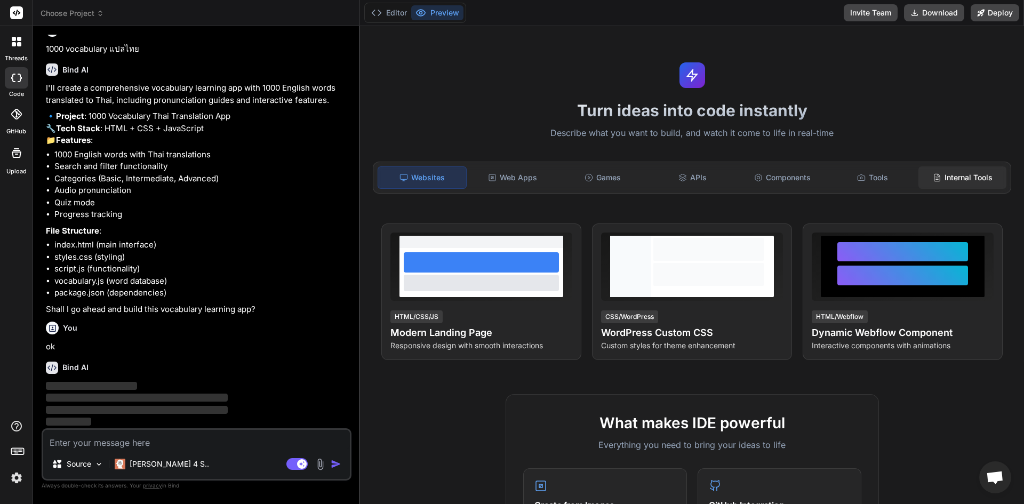
drag, startPoint x: 933, startPoint y: 169, endPoint x: 927, endPoint y: 171, distance: 6.0
click at [933, 169] on div "Internal Tools" at bounding box center [963, 177] width 88 height 22
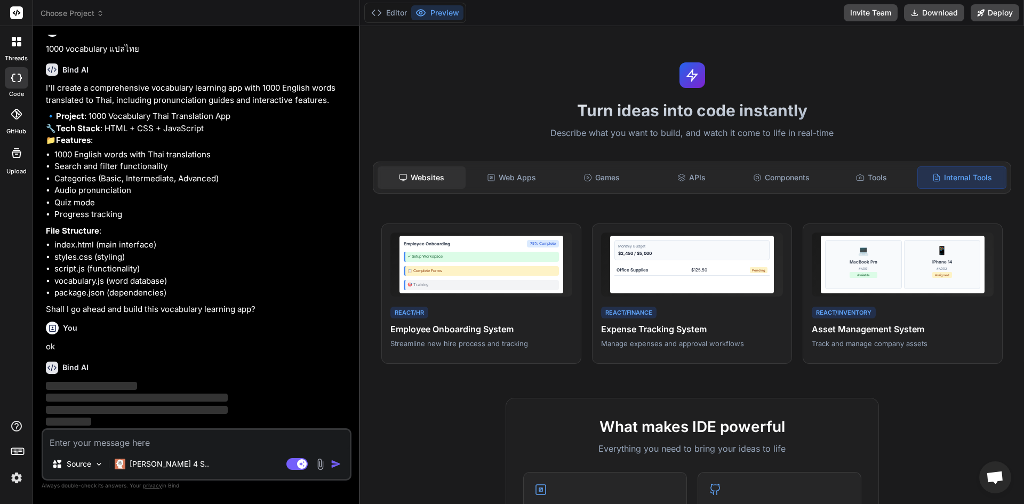
click at [449, 182] on div "Websites" at bounding box center [422, 177] width 88 height 22
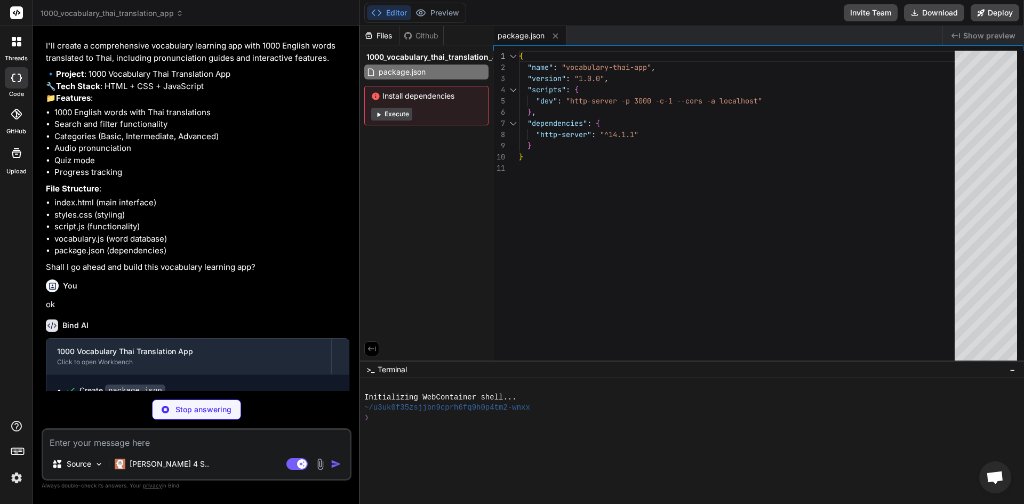
scroll to position [334, 0]
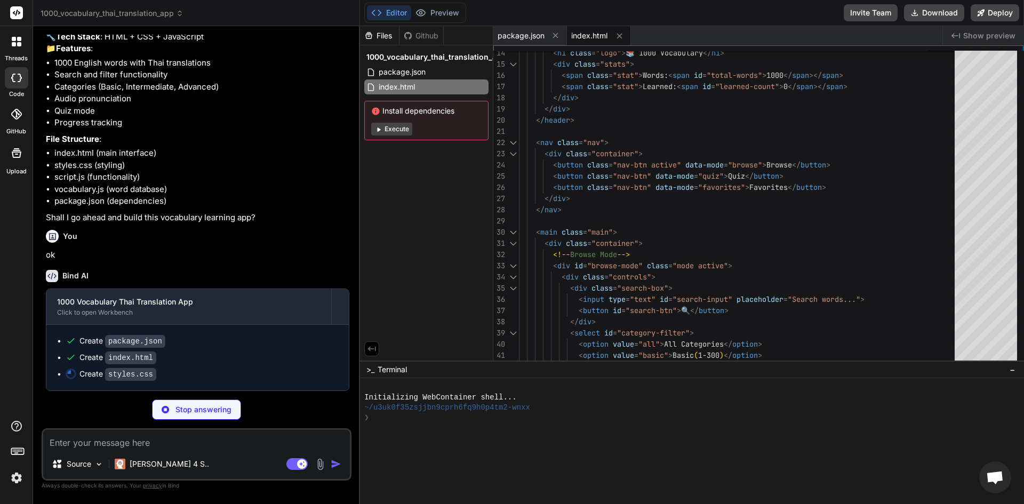
click at [380, 128] on icon at bounding box center [379, 129] width 8 height 8
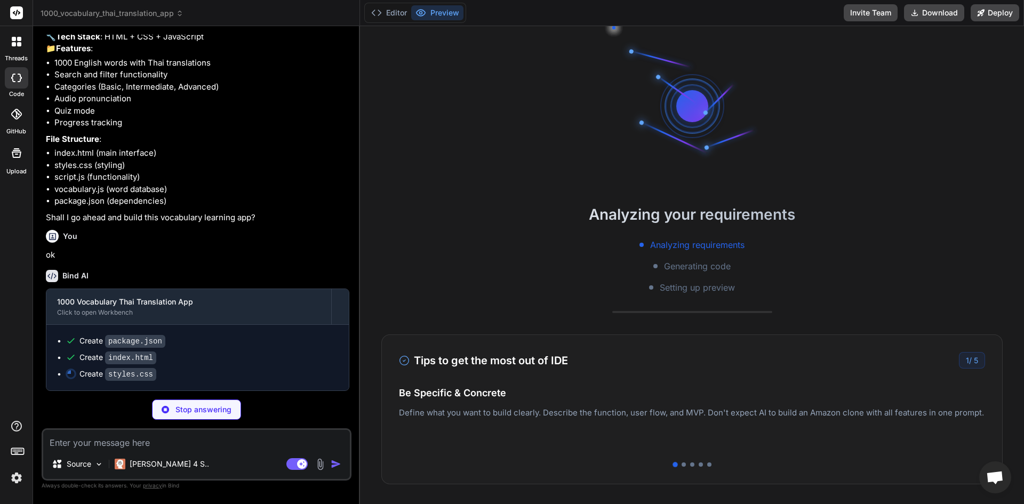
type textarea "x"
type textarea "margin: 20% auto; width: 95%; } .modal-actions { flex-direction: column; } }"
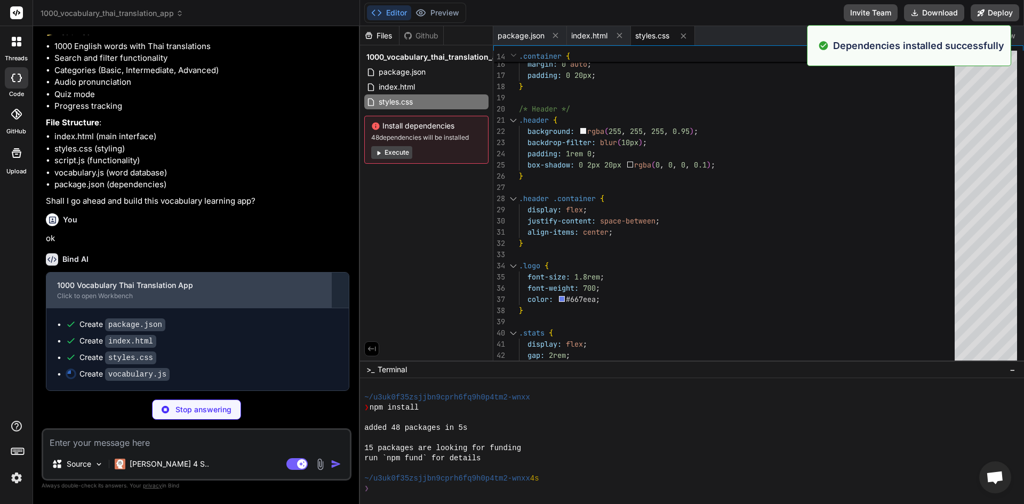
scroll to position [81, 0]
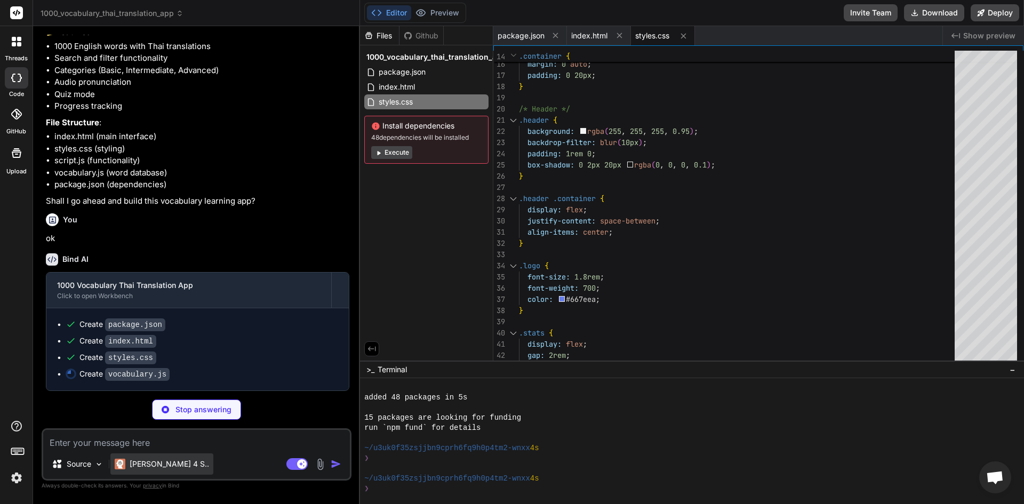
click at [158, 457] on div "[PERSON_NAME] 4 S.." at bounding box center [161, 464] width 103 height 21
click at [160, 466] on p "[PERSON_NAME] 4 S.." at bounding box center [170, 464] width 80 height 11
click at [85, 472] on div "Source" at bounding box center [77, 464] width 60 height 21
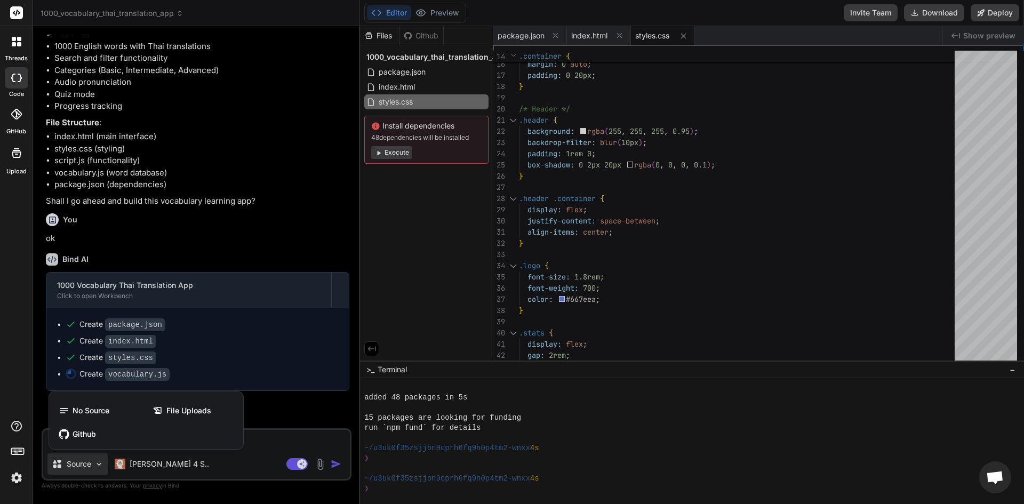
click at [174, 452] on div at bounding box center [512, 252] width 1024 height 504
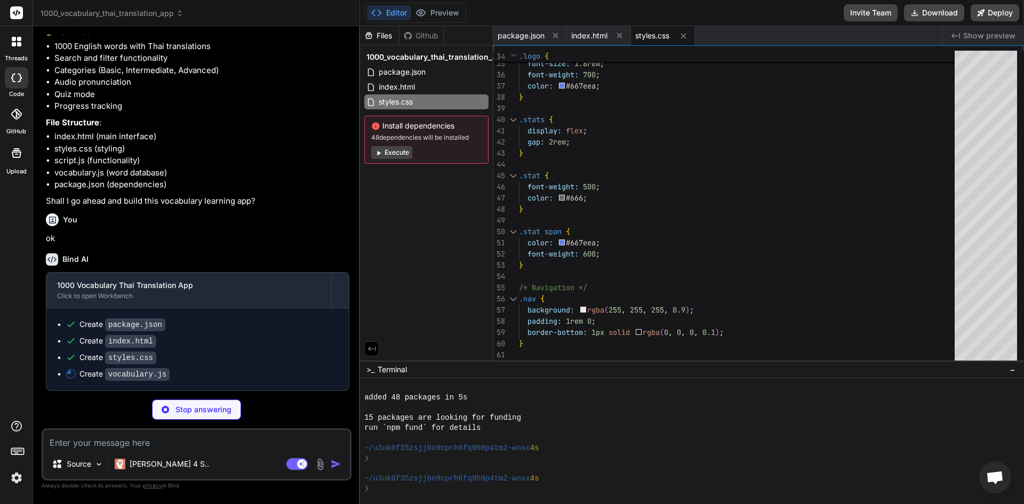
click at [18, 50] on div at bounding box center [16, 41] width 22 height 22
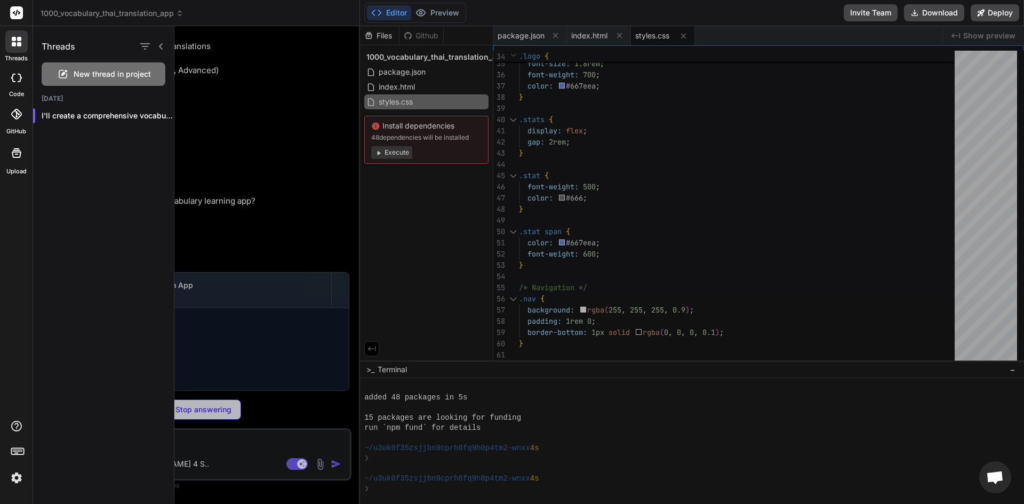
click at [20, 114] on icon at bounding box center [16, 114] width 11 height 11
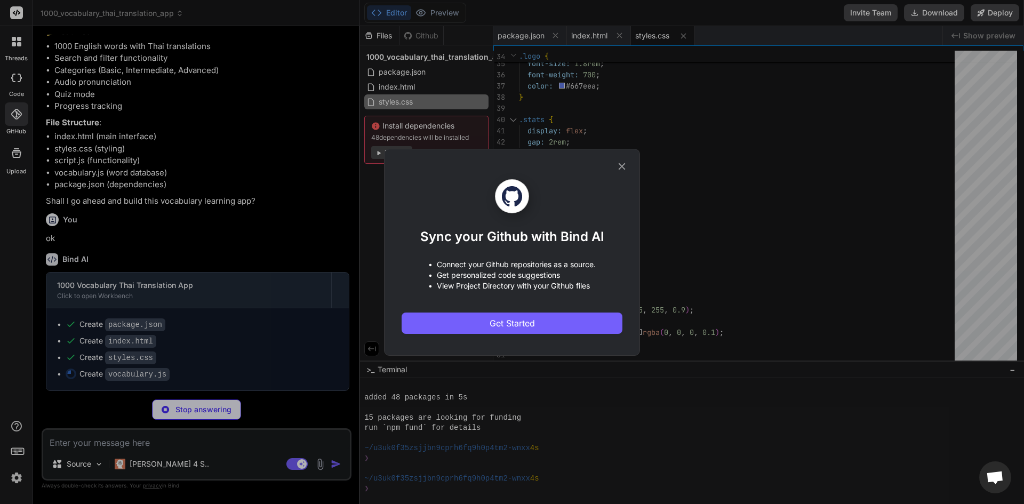
click at [625, 158] on div "Sync your Github with Bind AI • Connect your Github repositories as a source. •…" at bounding box center [512, 252] width 256 height 207
click at [629, 166] on div "Sync your Github with Bind AI • Connect your Github repositories as a source. •…" at bounding box center [512, 252] width 256 height 207
click at [619, 167] on icon at bounding box center [622, 167] width 12 height 12
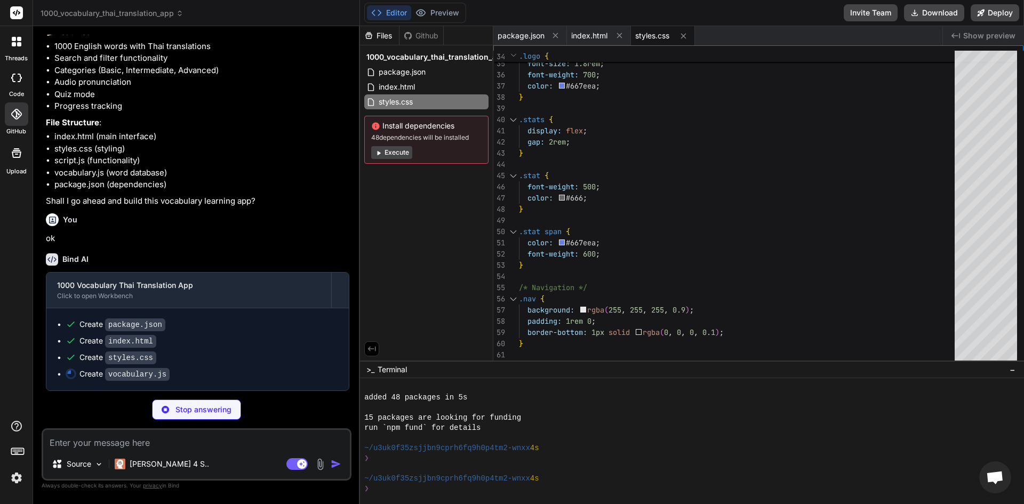
type textarea "x"
type textarea "category: id <= 300 ? 'basic' : id <= 700 ? 'intermediate' : 'advanced' }); }"
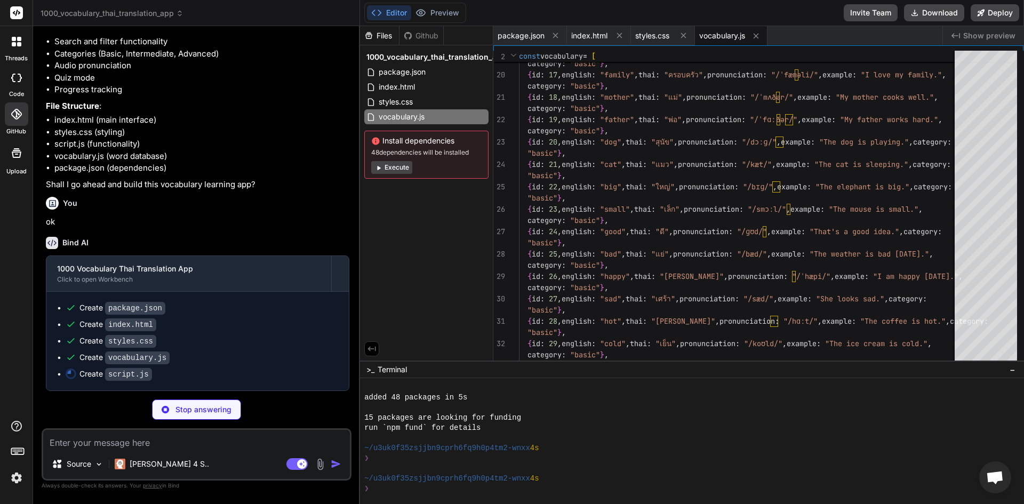
scroll to position [384, 0]
type textarea "x"
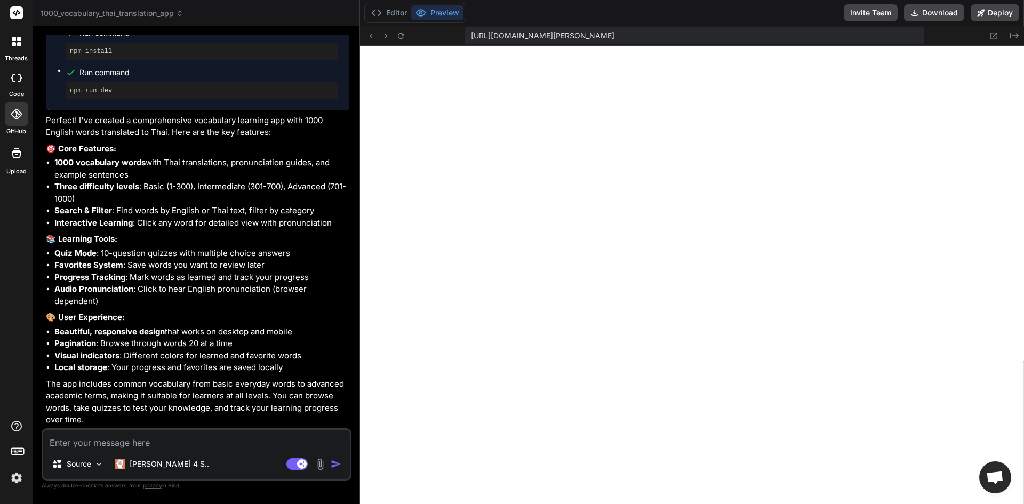
scroll to position [743, 0]
click at [836, 40] on div "[URL][DOMAIN_NAME][PERSON_NAME]" at bounding box center [694, 35] width 459 height 17
click at [455, 19] on button "Preview" at bounding box center [437, 12] width 52 height 15
click at [996, 468] on span "Open chat" at bounding box center [996, 478] width 32 height 32
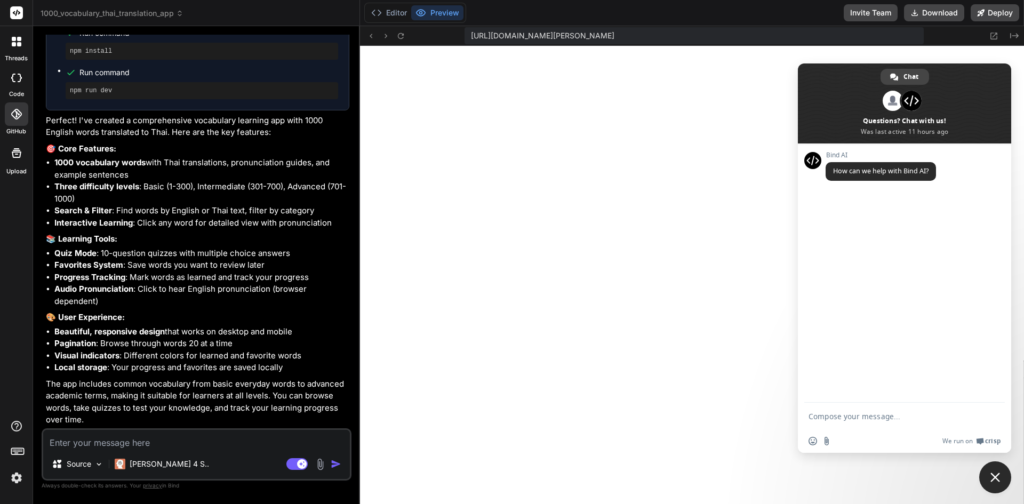
type textarea "x"
click at [925, 416] on textarea "Compose your message..." at bounding box center [894, 416] width 171 height 27
click at [385, 6] on button "Editor" at bounding box center [389, 12] width 44 height 15
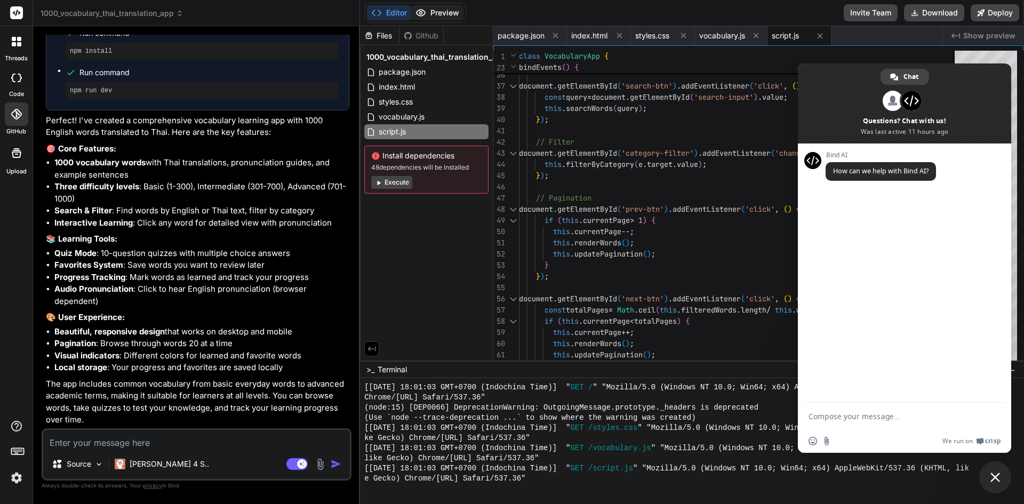
click at [449, 10] on button "Preview" at bounding box center [437, 12] width 52 height 15
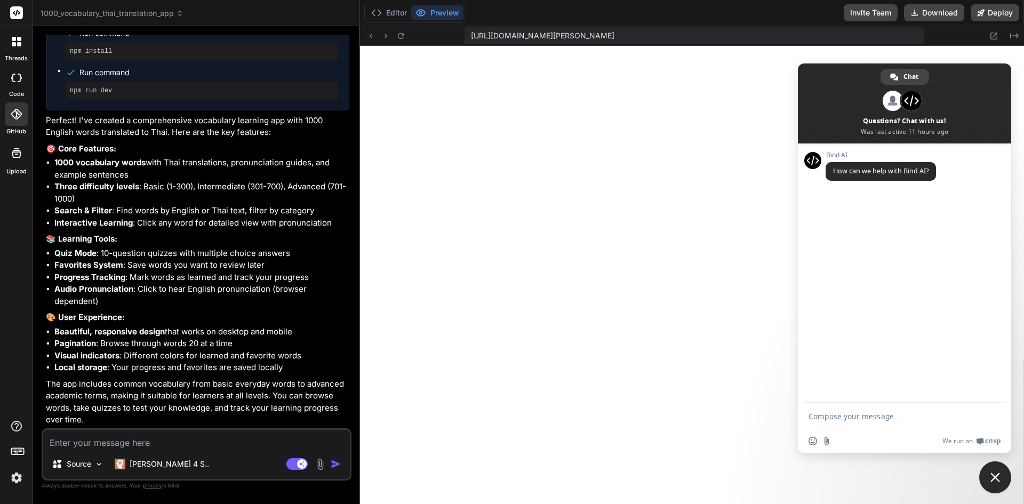
click at [179, 440] on textarea at bounding box center [196, 439] width 307 height 19
type textarea "n"
type textarea "x"
type textarea "no"
type textarea "x"
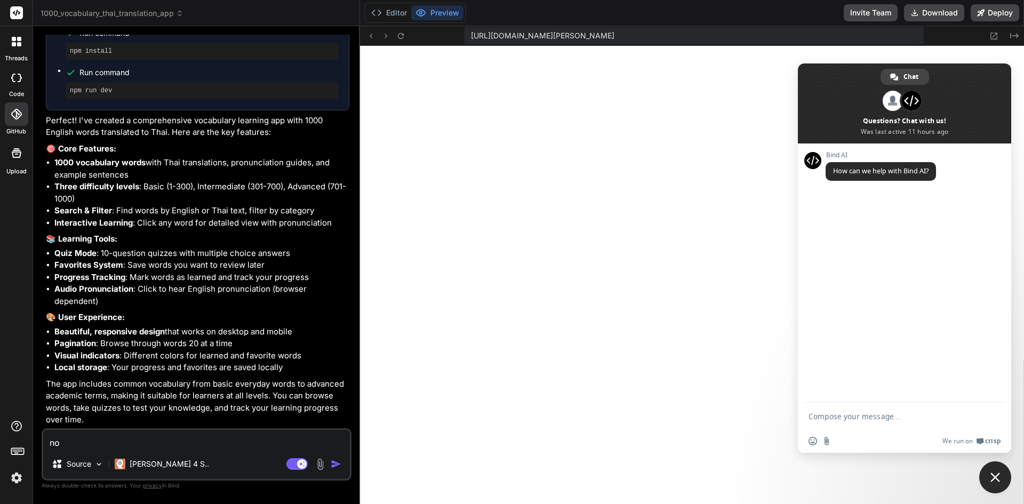
type textarea "not"
type textarea "x"
type textarea "not"
type textarea "x"
type textarea "not r"
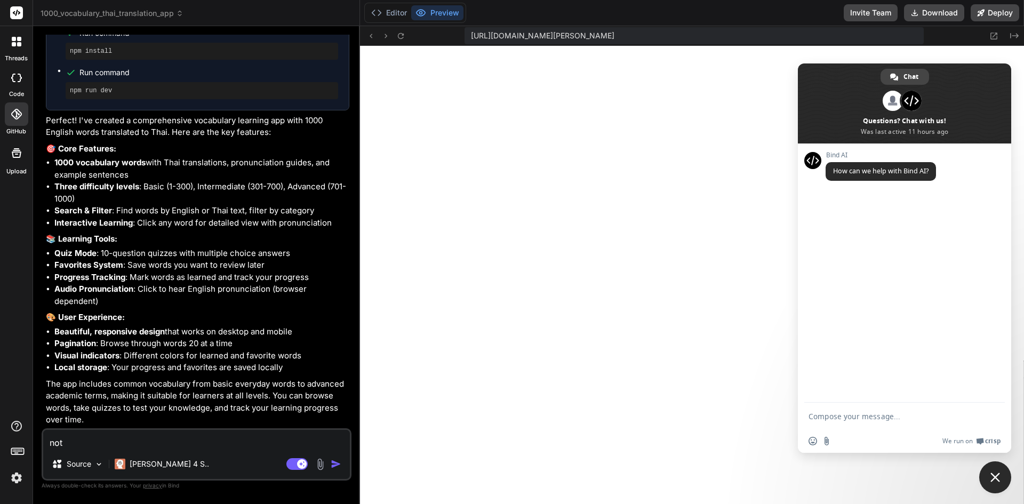
type textarea "x"
type textarea "not re"
type textarea "x"
type textarea "not res"
type textarea "x"
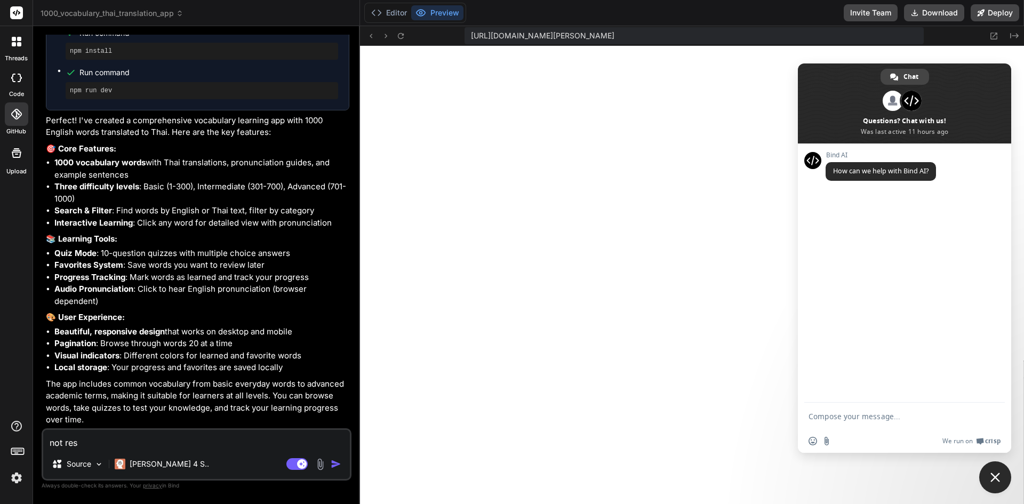
type textarea "not resp"
type textarea "x"
type textarea "not respo"
type textarea "x"
type textarea "not respon"
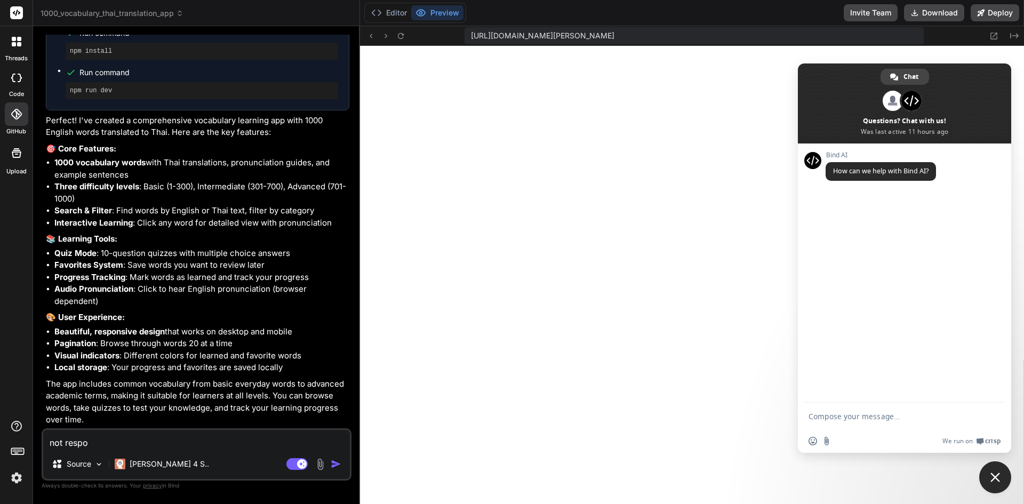
type textarea "x"
type textarea "not respone"
type textarea "x"
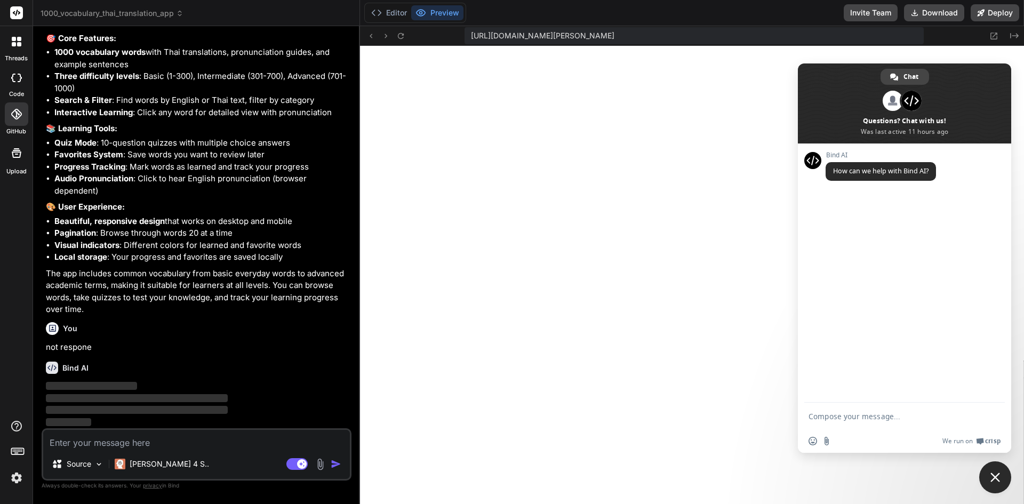
scroll to position [854, 0]
click at [157, 462] on p "[PERSON_NAME] 4 S.." at bounding box center [170, 464] width 80 height 11
click at [395, 14] on button "Editor" at bounding box center [389, 12] width 44 height 15
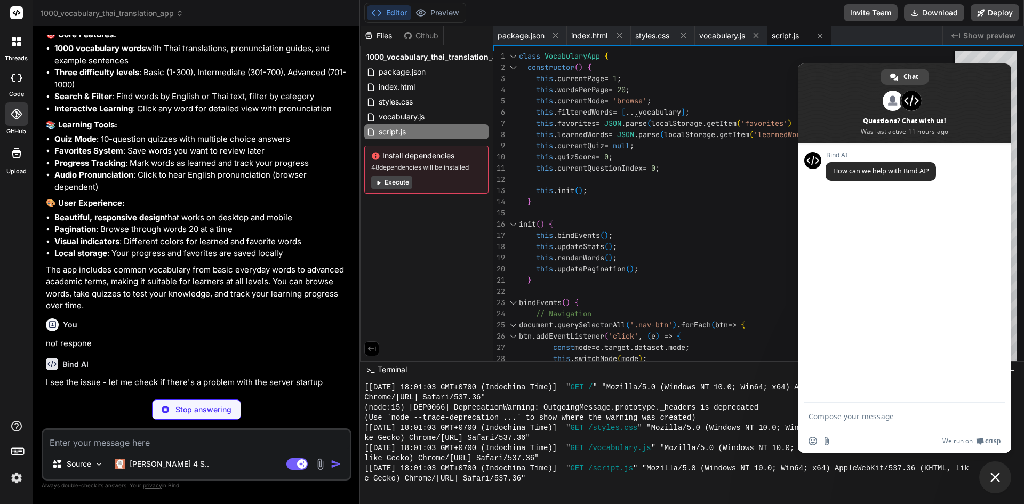
click at [989, 471] on span "Close chat" at bounding box center [996, 478] width 32 height 32
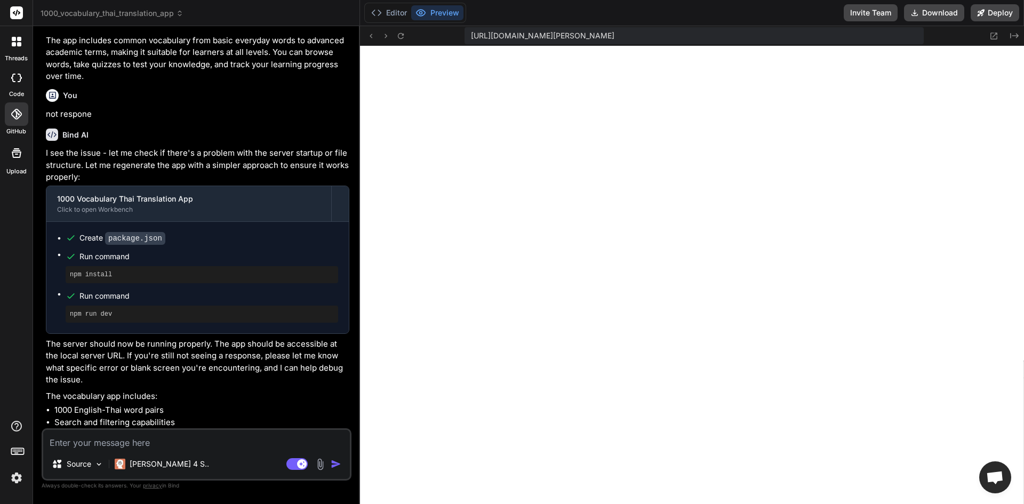
scroll to position [1067, 0]
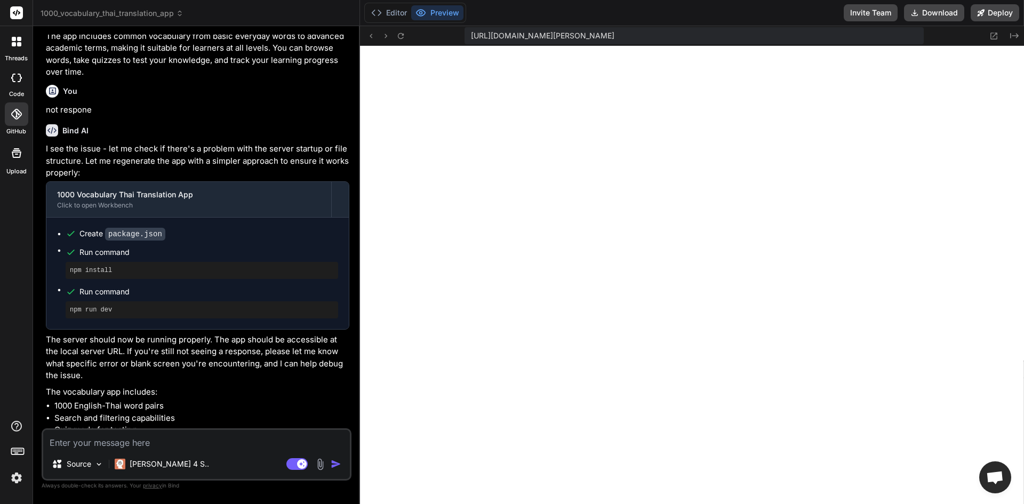
type textarea "x"
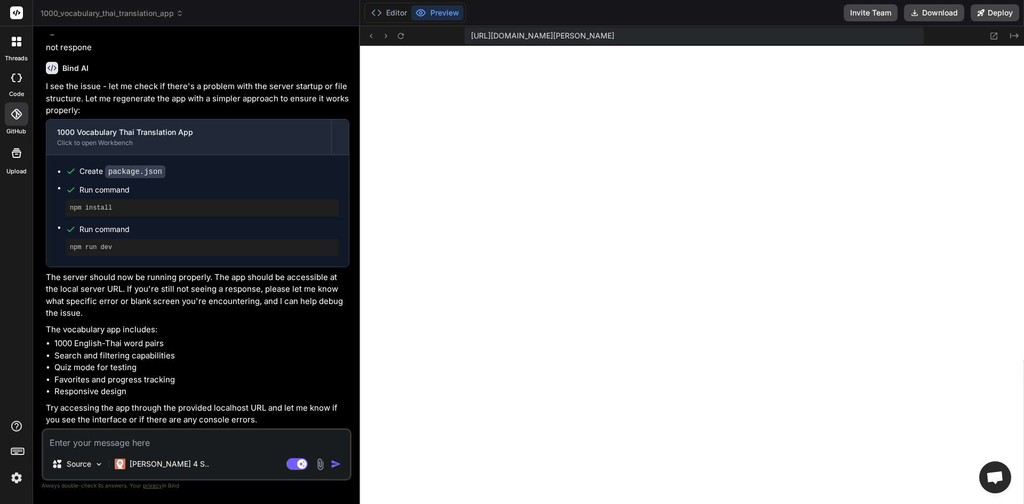
click at [589, 26] on div "[URL][DOMAIN_NAME][PERSON_NAME] Created with Pixso." at bounding box center [692, 36] width 664 height 20
click at [590, 31] on span "[URL][DOMAIN_NAME][PERSON_NAME]" at bounding box center [543, 35] width 144 height 11
click at [156, 439] on textarea at bounding box center [196, 439] width 307 height 19
type textarea "d"
type textarea "x"
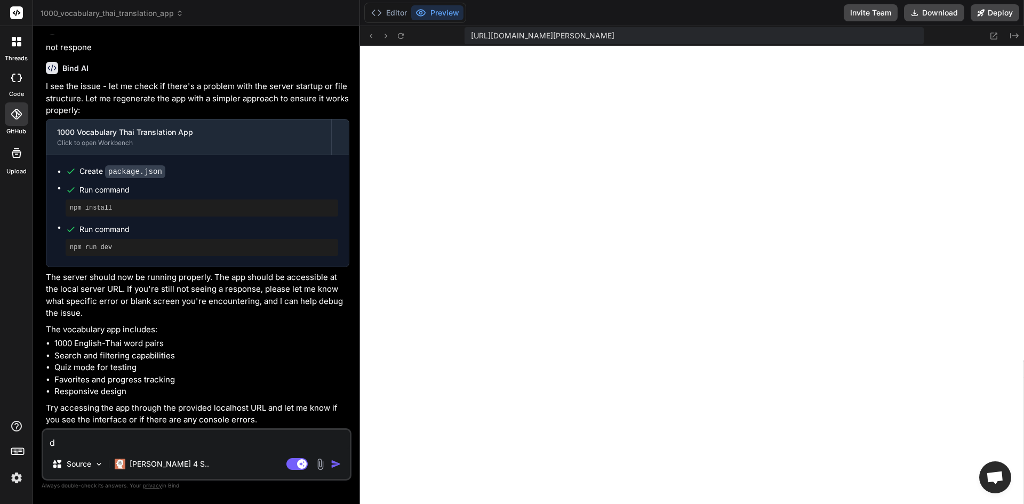
type textarea "do"
type textarea "x"
type textarea "dow"
type textarea "x"
type textarea "down"
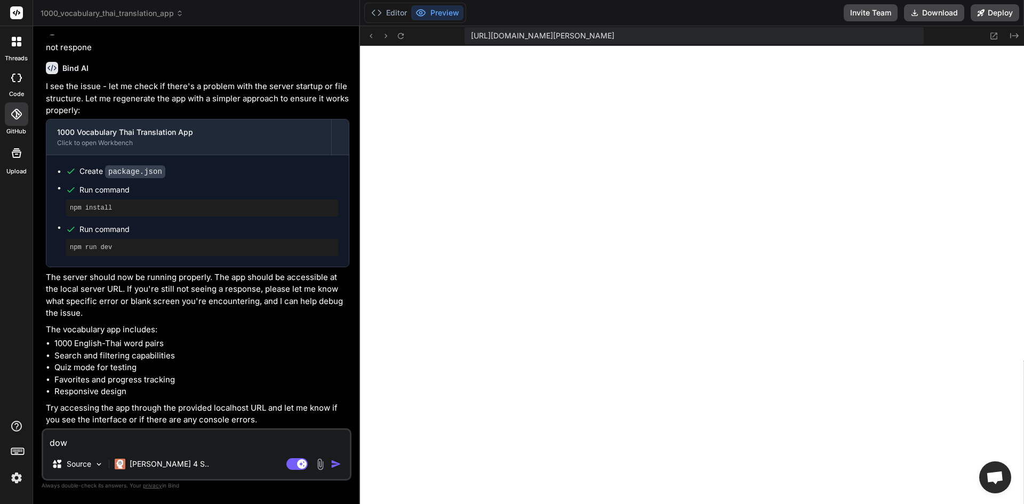
type textarea "x"
type textarea "downl"
type textarea "x"
type textarea "downlo"
type textarea "x"
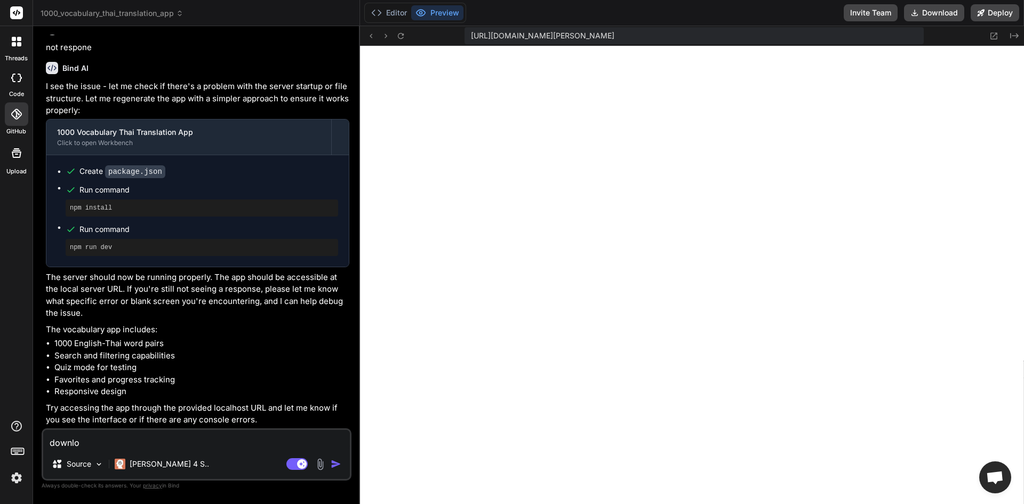
type textarea "downloa"
type textarea "x"
type textarea "download"
type textarea "x"
type textarea "download"
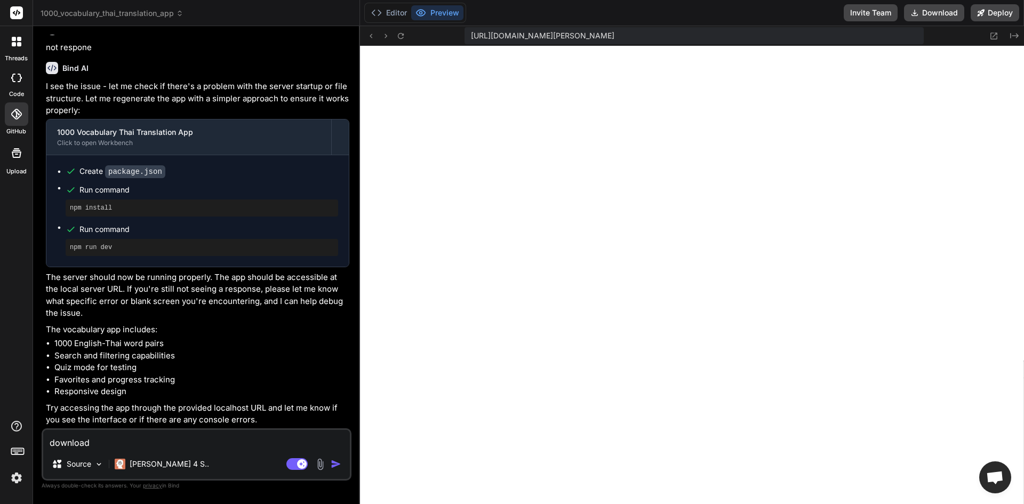
type textarea "x"
type textarea "download s"
type textarea "x"
type textarea "download so"
type textarea "x"
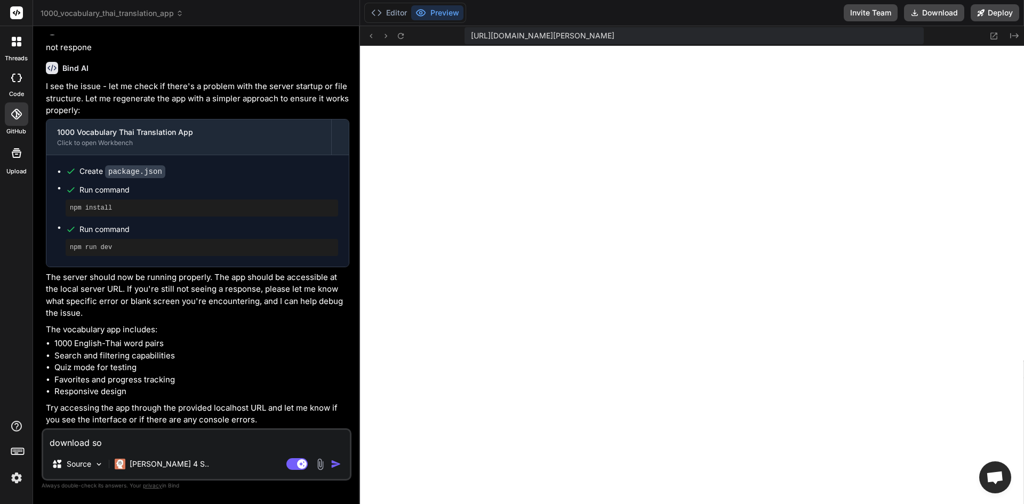
type textarea "download so"
type textarea "x"
type textarea "download so l"
type textarea "x"
type textarea "download so lo"
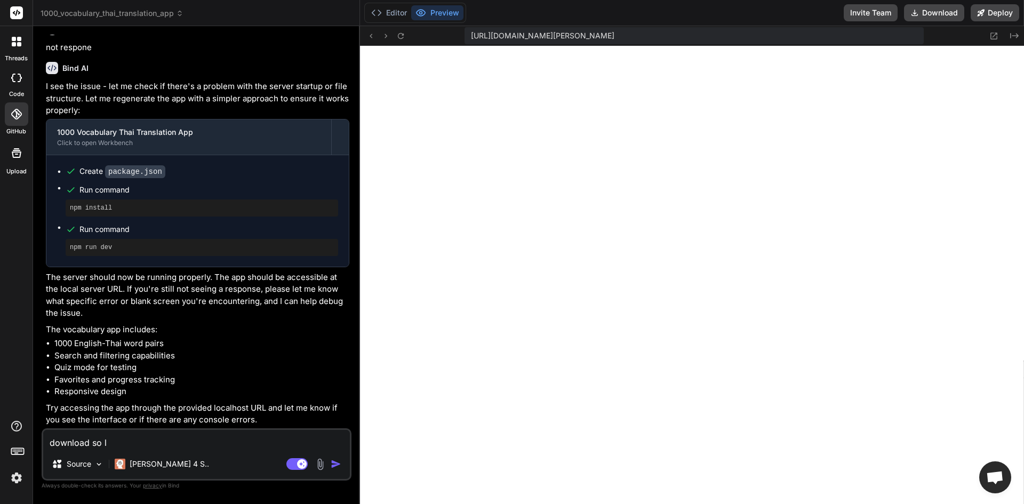
type textarea "x"
type textarea "download so l"
type textarea "x"
type textarea "download so"
type textarea "x"
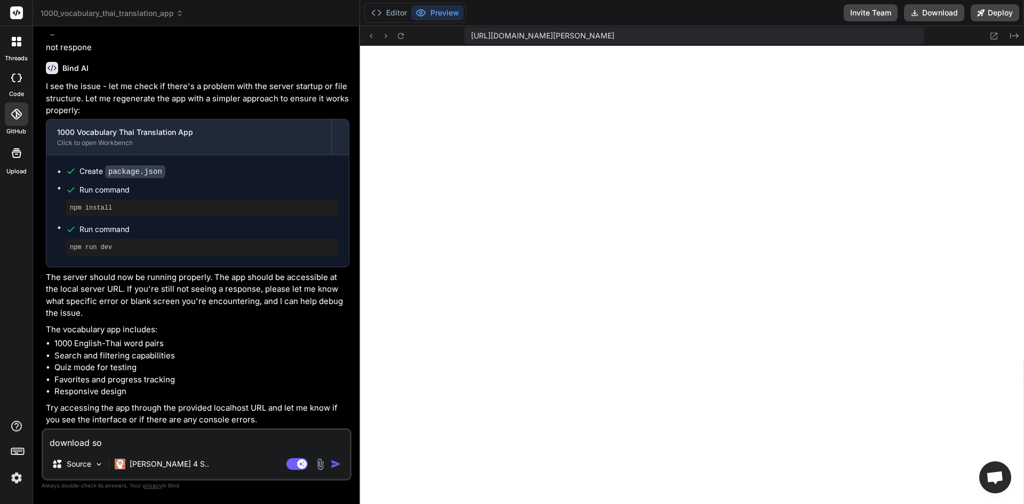
type textarea "download so"
type textarea "x"
type textarea "download s"
type textarea "x"
type textarea "download"
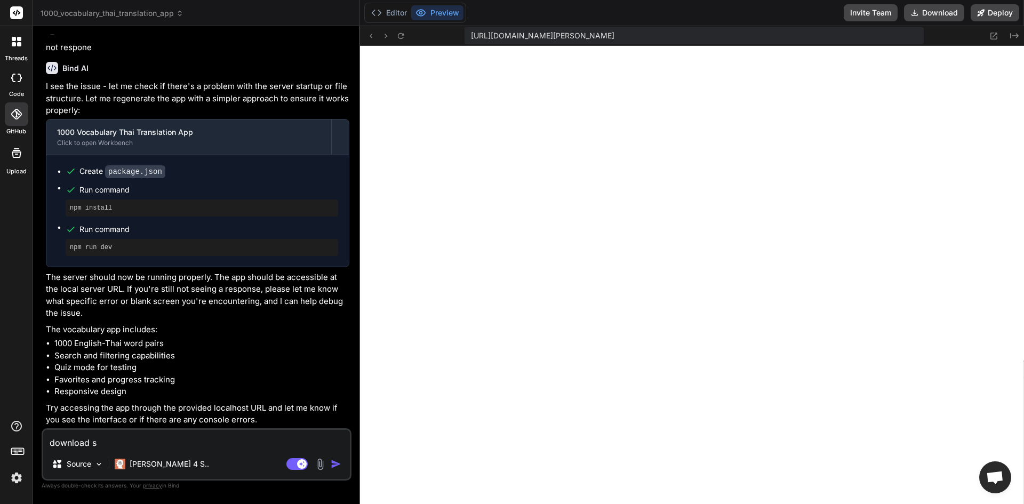
type textarea "x"
type textarea "download"
type textarea "x"
type textarea "downloa"
type textarea "x"
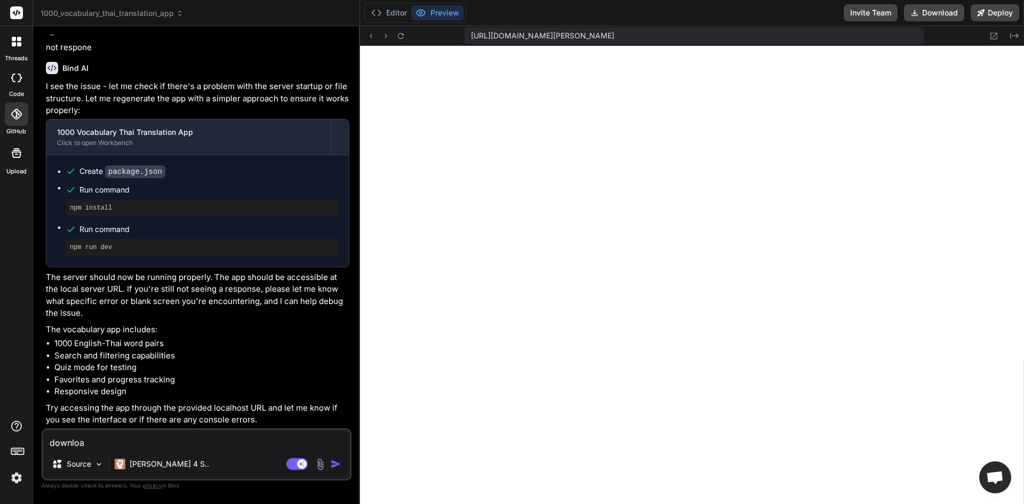
type textarea "downlo"
type textarea "x"
type textarea "downl"
type textarea "x"
type textarea "down"
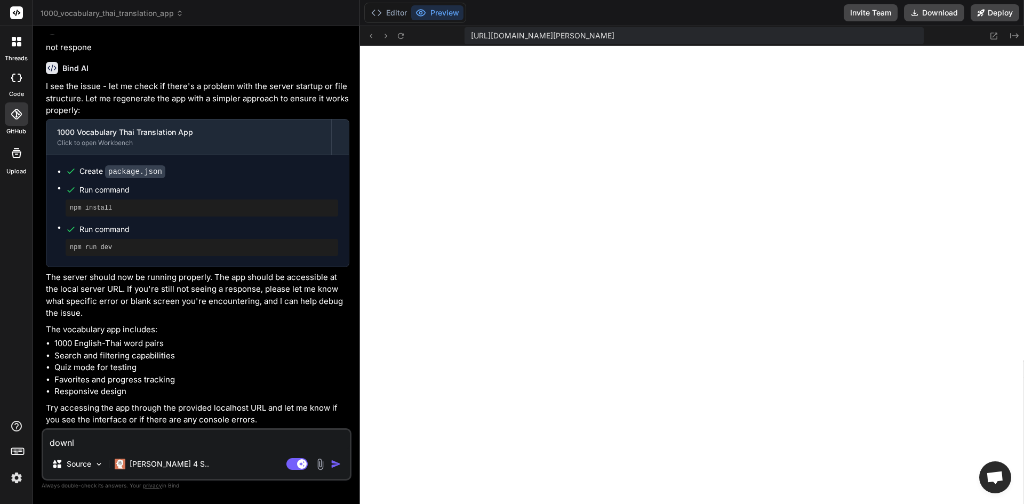
type textarea "x"
type textarea "dow"
type textarea "x"
type textarea "do"
type textarea "x"
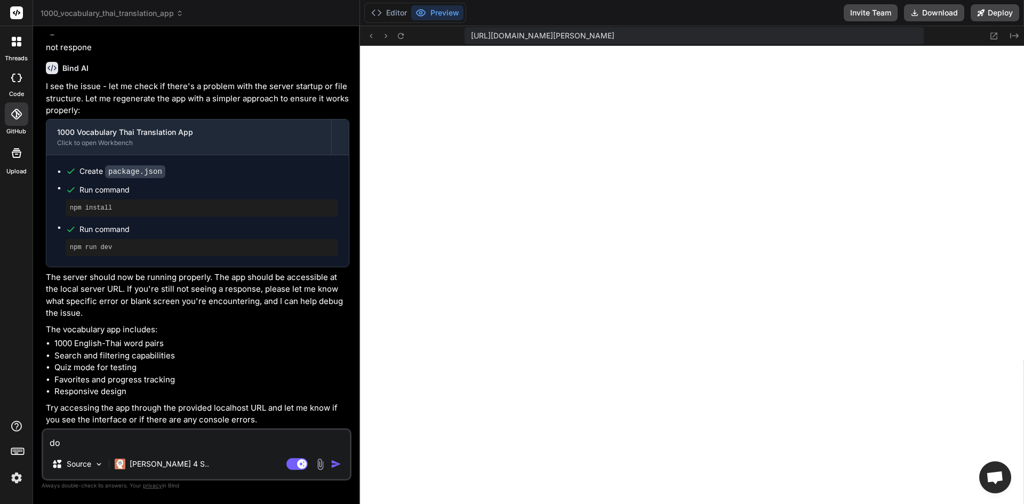
type textarea "d"
type textarea "x"
type textarea "l"
type textarea "x"
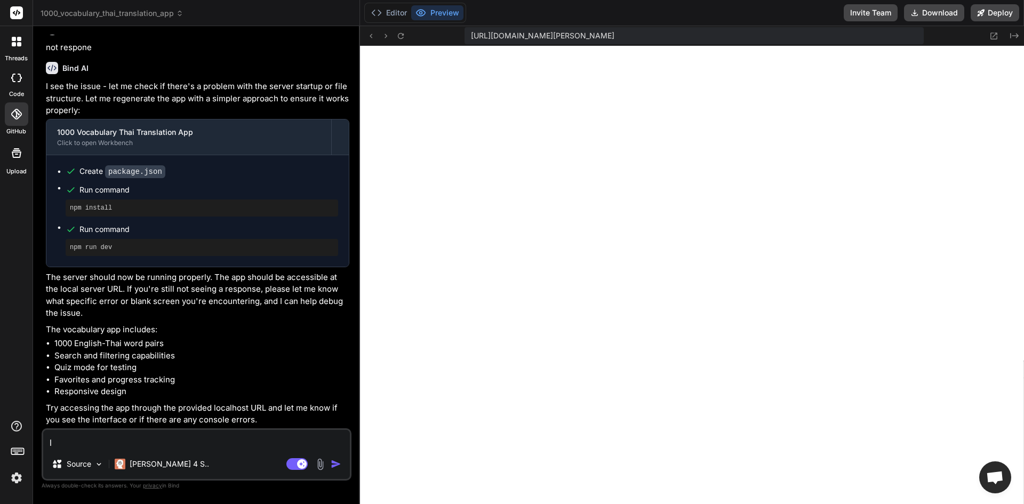
type textarea "lo"
type textarea "x"
type textarea "loa"
type textarea "x"
type textarea "load"
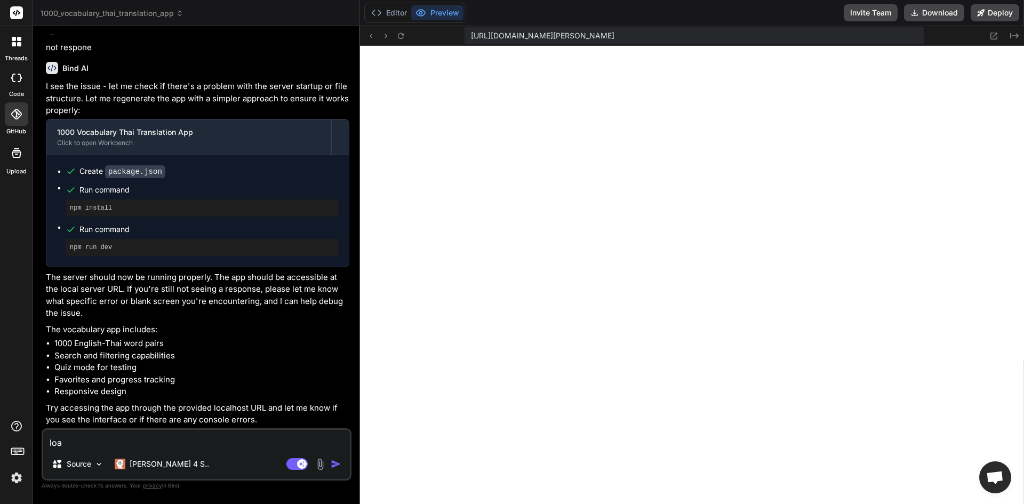
type textarea "x"
type textarea "loadi"
type textarea "x"
type textarea "loadin"
type textarea "x"
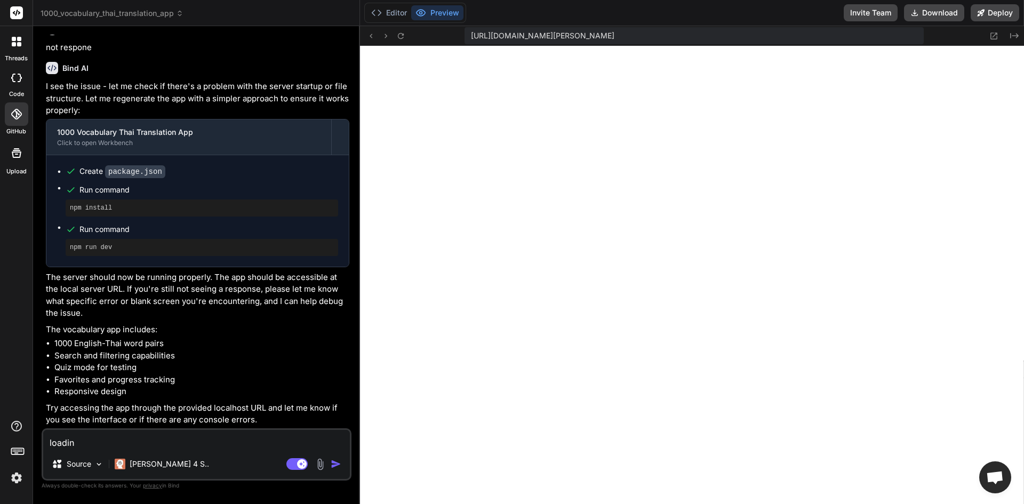
type textarea "loading"
type textarea "x"
type textarea "loading"
type textarea "x"
type textarea "loading t"
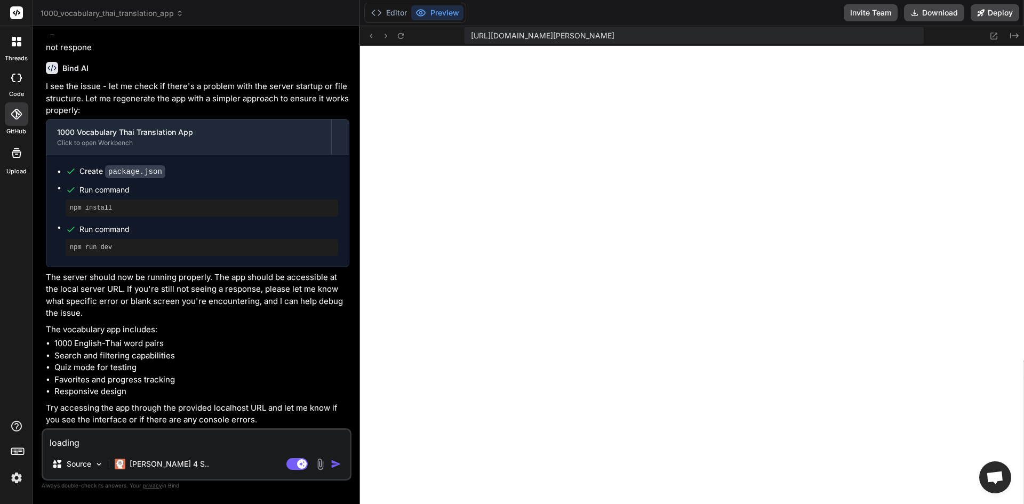
type textarea "x"
type textarea "loading to"
type textarea "x"
type textarea "loading too"
type textarea "x"
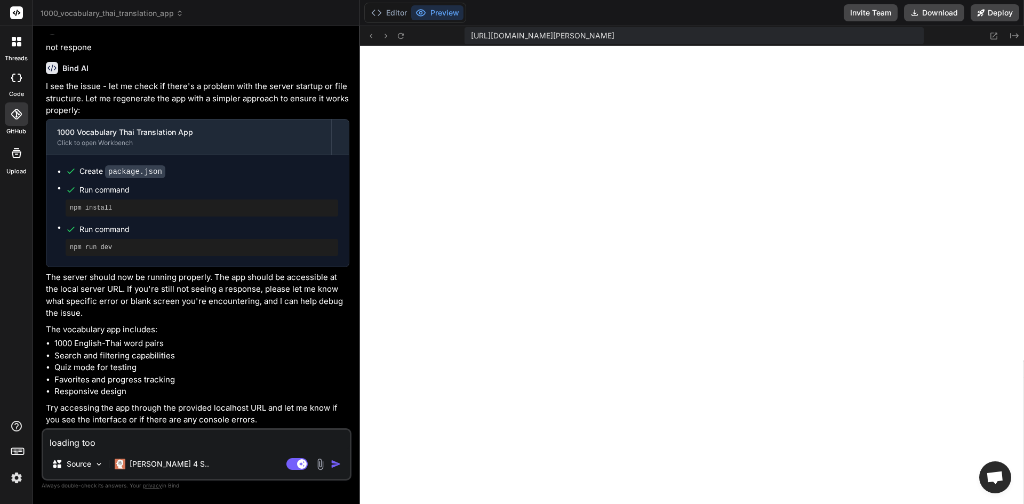
type textarea "loading too"
type textarea "x"
type textarea "loading too l"
type textarea "x"
type textarea "loading too lo"
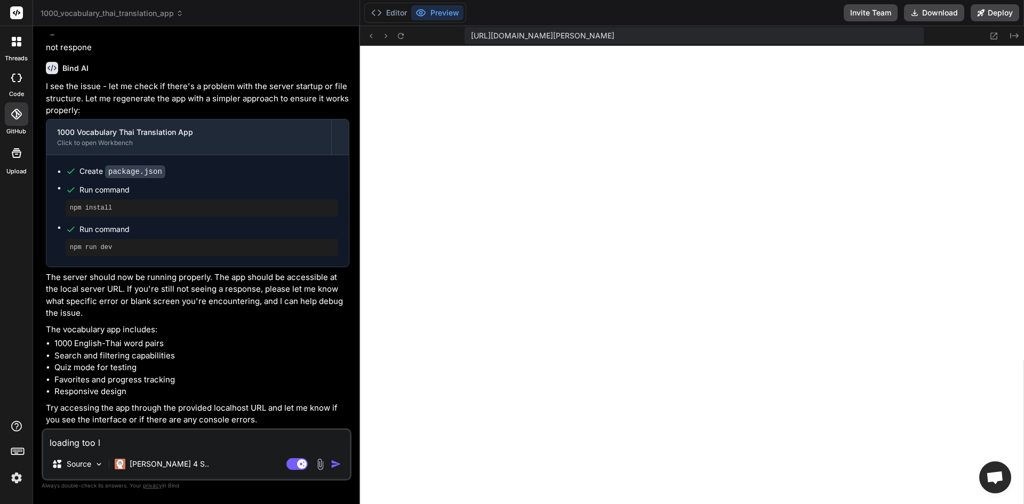
type textarea "x"
type textarea "loading too lon"
type textarea "x"
type textarea "loading too long"
type textarea "x"
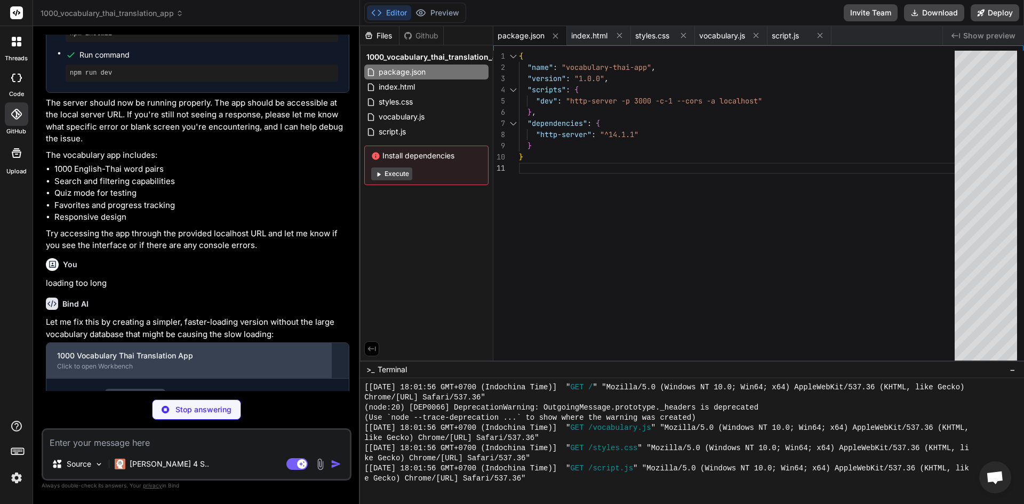
scroll to position [1365, 0]
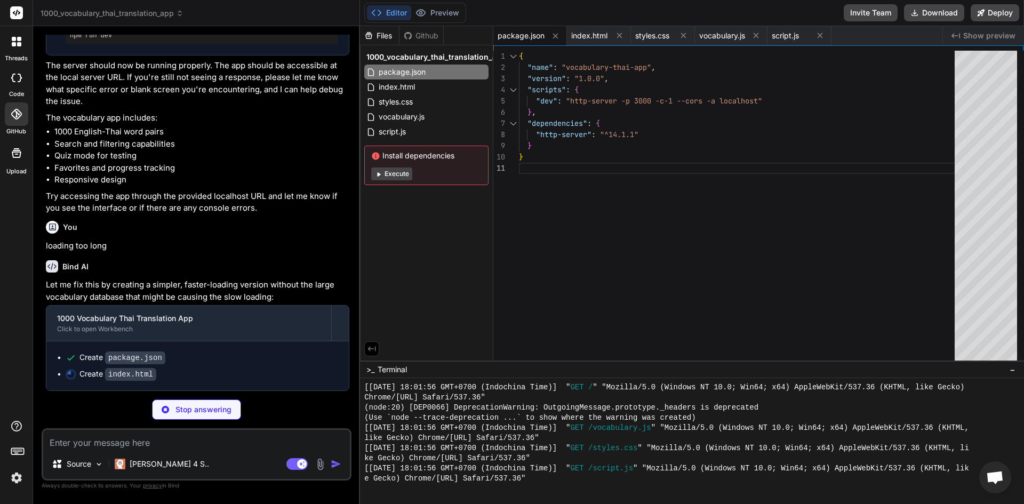
click at [7, 73] on div at bounding box center [16, 77] width 23 height 21
click at [15, 79] on icon at bounding box center [16, 78] width 11 height 9
click at [18, 118] on icon at bounding box center [16, 114] width 11 height 11
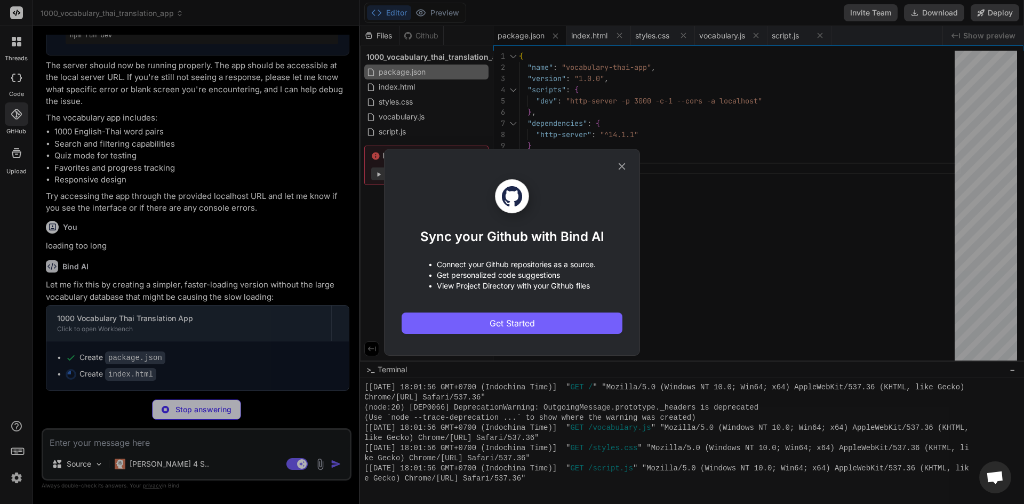
click at [626, 161] on icon at bounding box center [622, 167] width 12 height 12
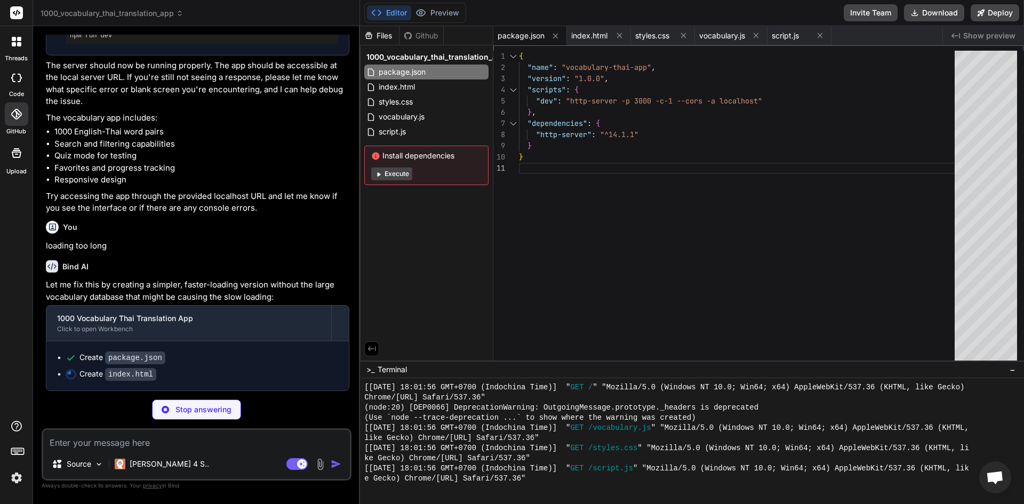
type textarea "x"
type textarea "// Initialize the app document.addEventListener('DOMContentLoaded', () => { ren…"
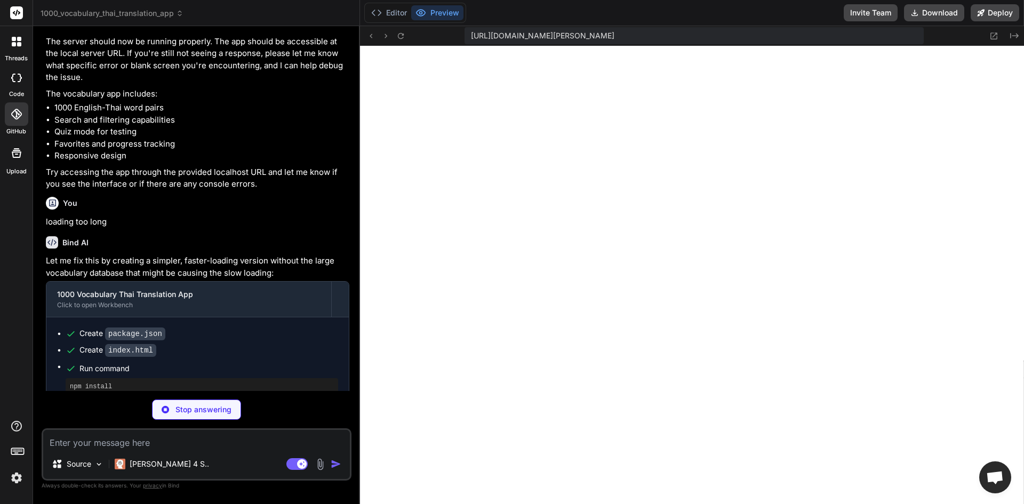
scroll to position [1734, 0]
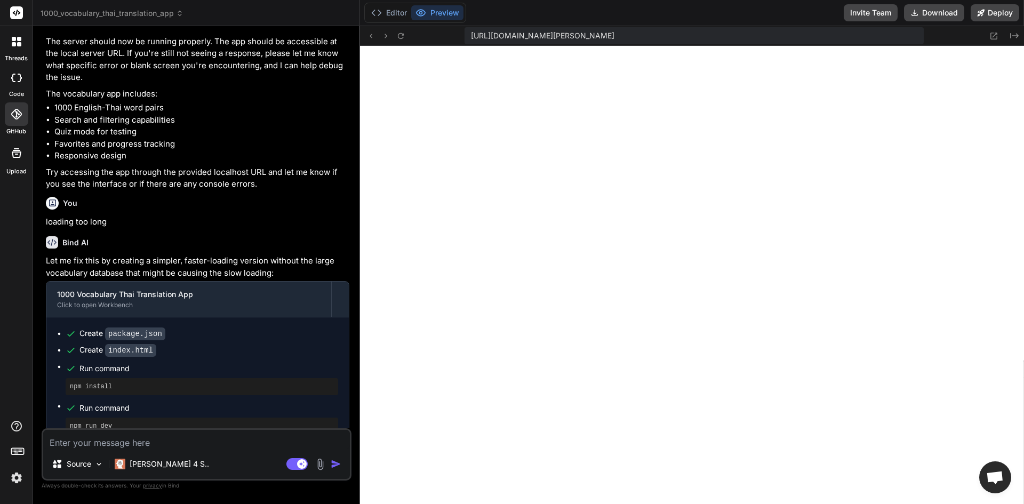
type textarea "x"
click at [149, 437] on textarea at bounding box center [196, 439] width 307 height 19
type textarea "0"
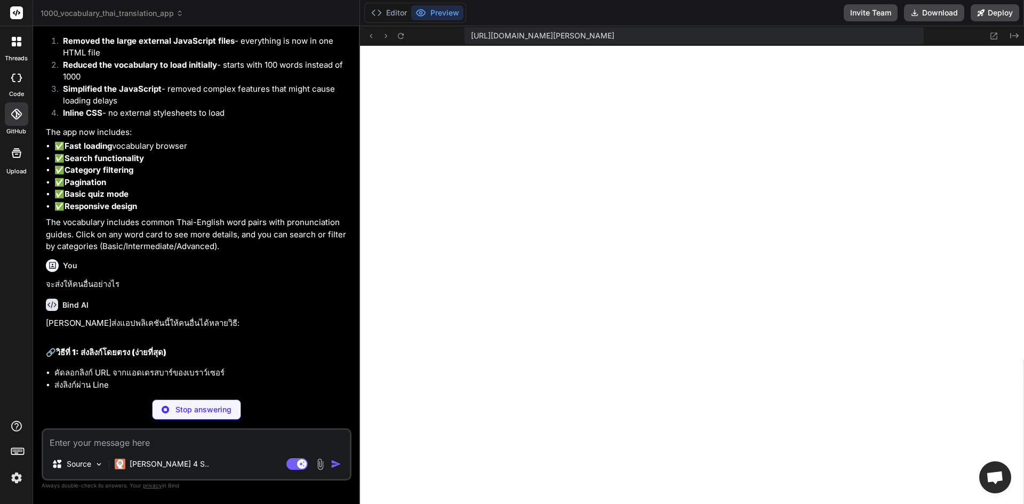
scroll to position [1819, 0]
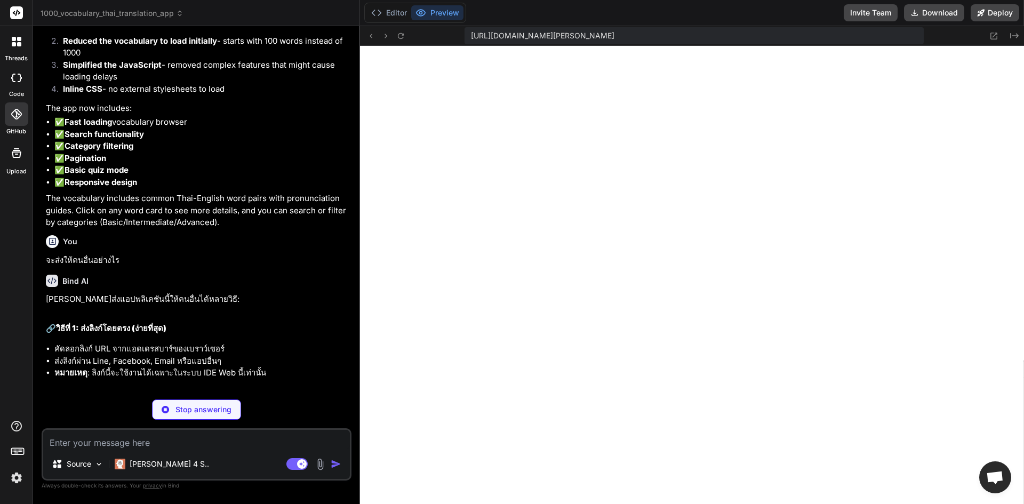
click at [584, 41] on span "[URL][DOMAIN_NAME][PERSON_NAME]" at bounding box center [543, 35] width 144 height 11
click at [586, 35] on span "[URL][DOMAIN_NAME][PERSON_NAME]" at bounding box center [543, 35] width 144 height 11
click at [615, 35] on span "[URL][DOMAIN_NAME][PERSON_NAME]" at bounding box center [543, 35] width 144 height 11
click at [615, 34] on span "[URL][DOMAIN_NAME][PERSON_NAME]" at bounding box center [543, 35] width 144 height 11
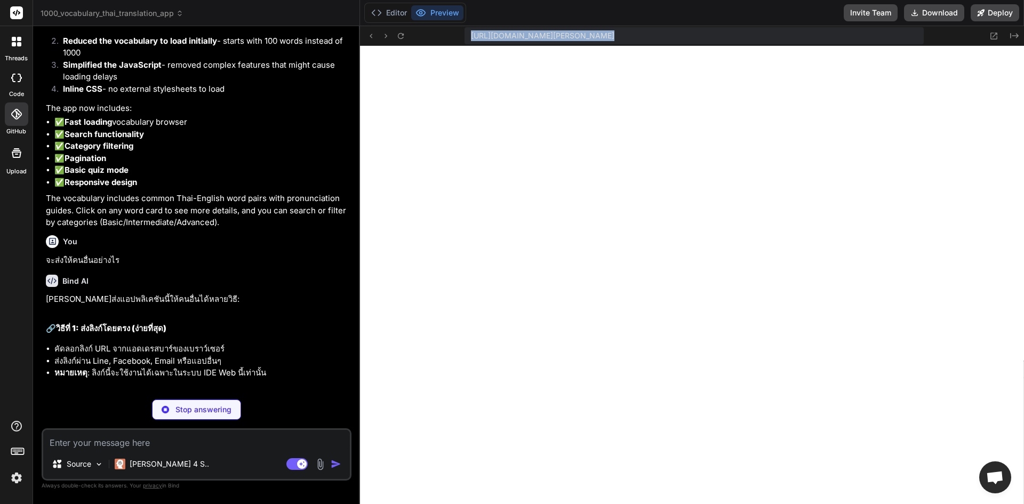
click at [615, 34] on span "[URL][DOMAIN_NAME][PERSON_NAME]" at bounding box center [543, 35] width 144 height 11
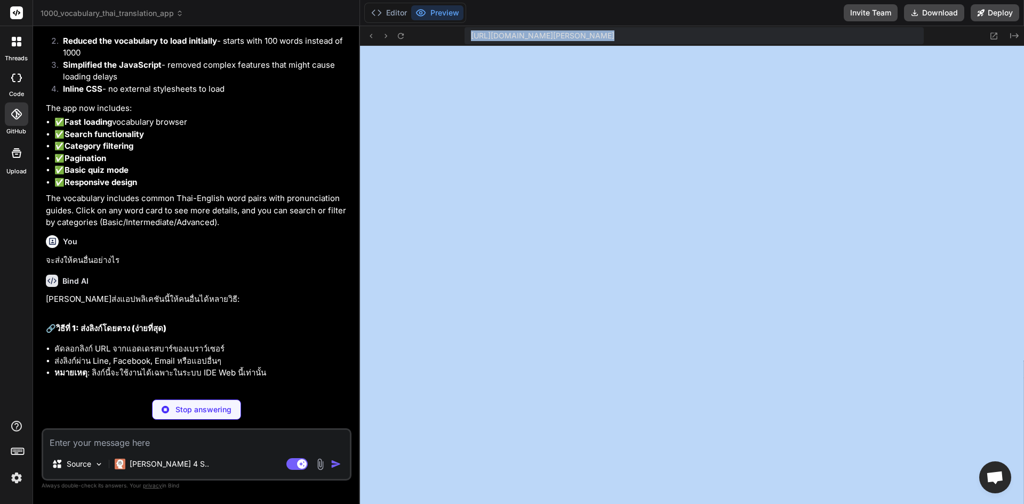
copy div "[URL][DOMAIN_NAME][PERSON_NAME] Created with Pixso."
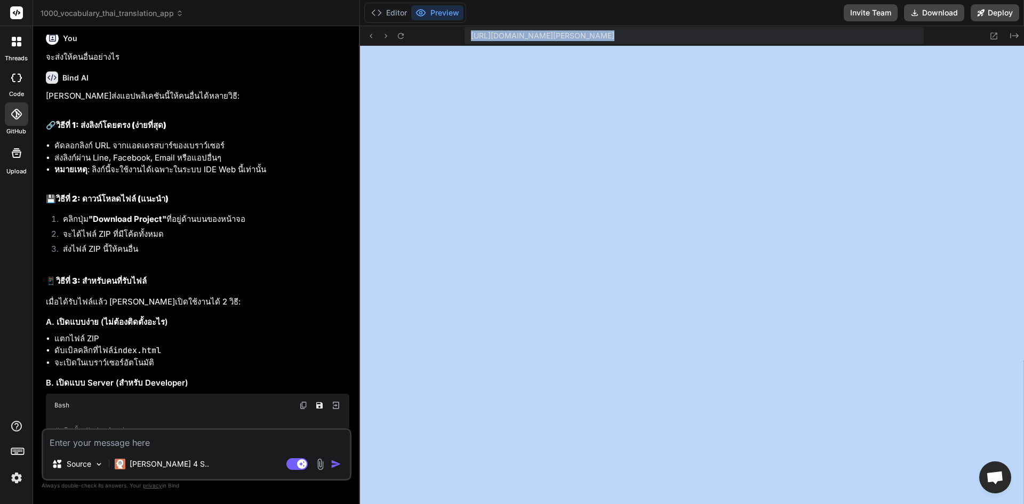
scroll to position [2028, 0]
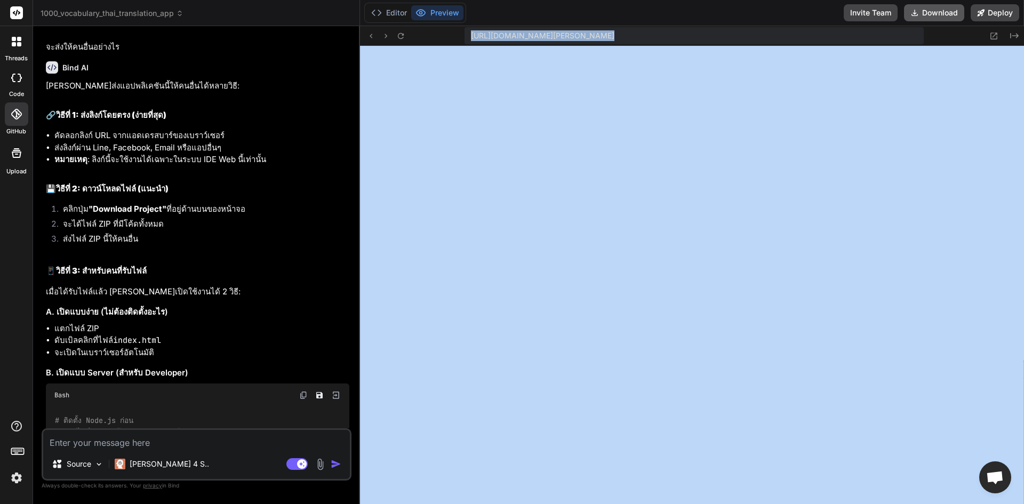
click at [945, 10] on button "Download" at bounding box center [934, 12] width 60 height 17
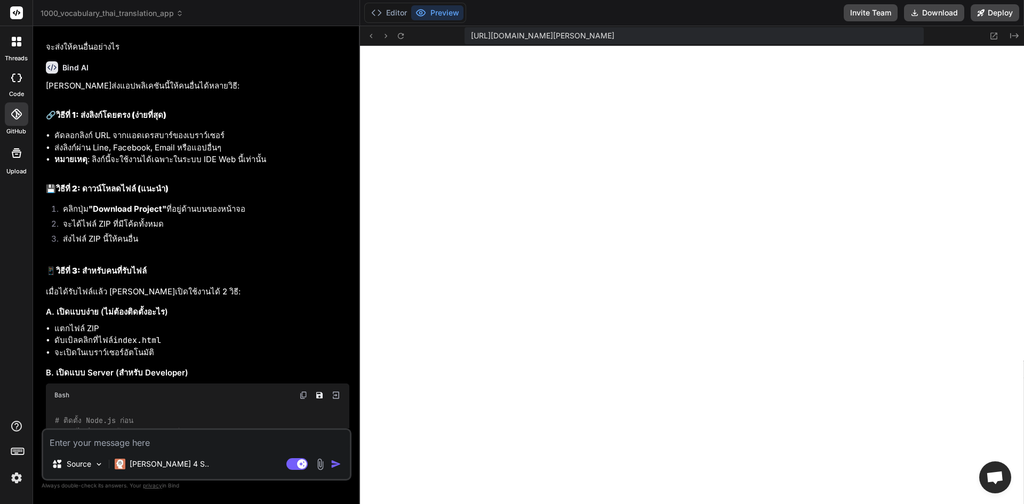
click at [219, 435] on textarea at bounding box center [196, 439] width 307 height 19
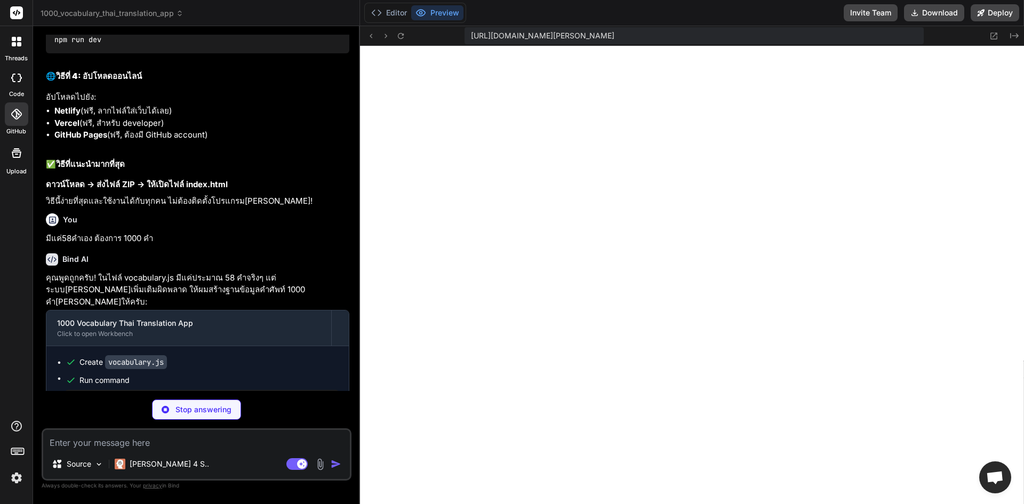
scroll to position [2109, 0]
